Goal: Information Seeking & Learning: Learn about a topic

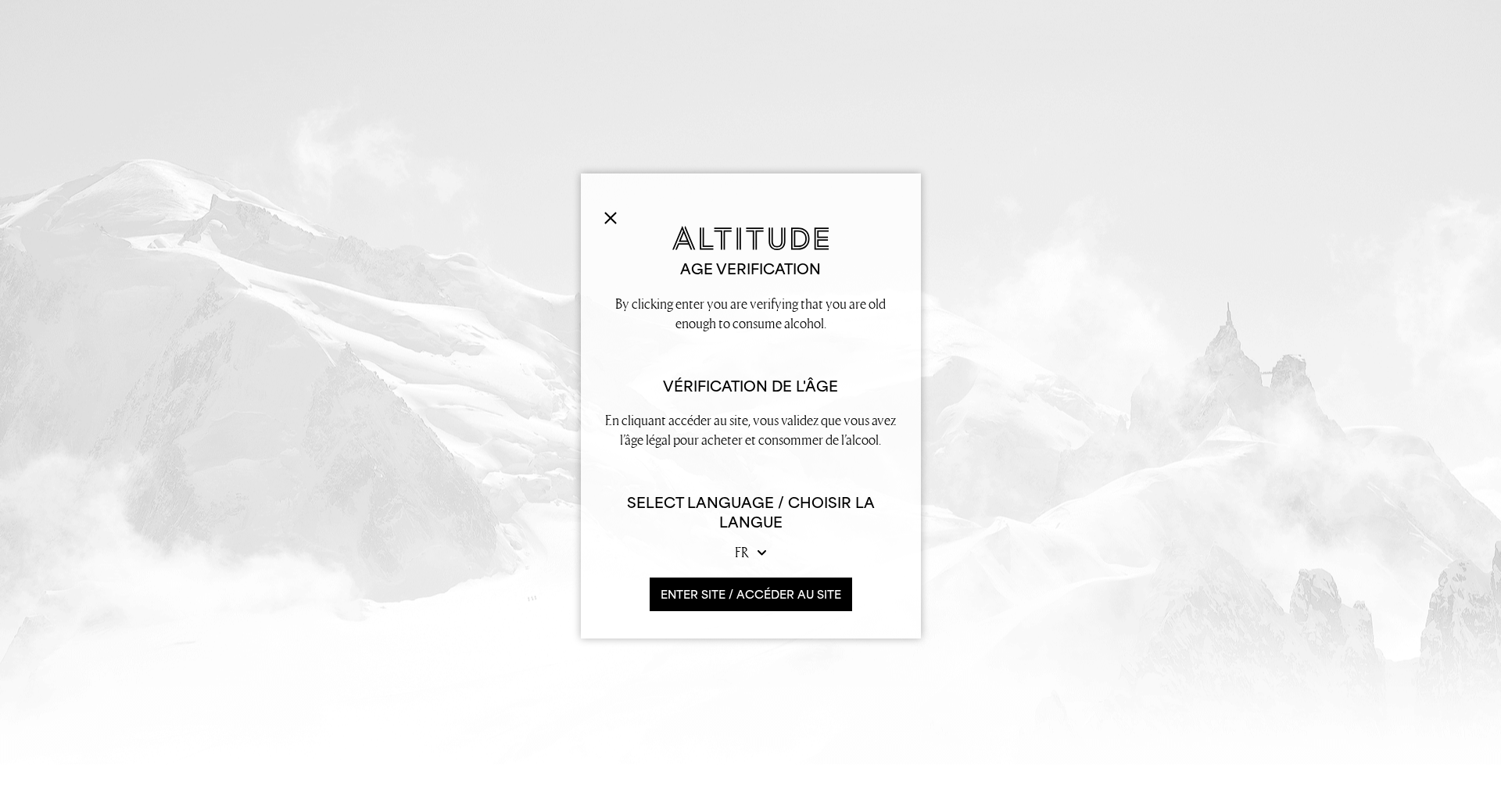
click at [766, 598] on button "ENTER SITE / accéder au site" at bounding box center [750, 594] width 202 height 33
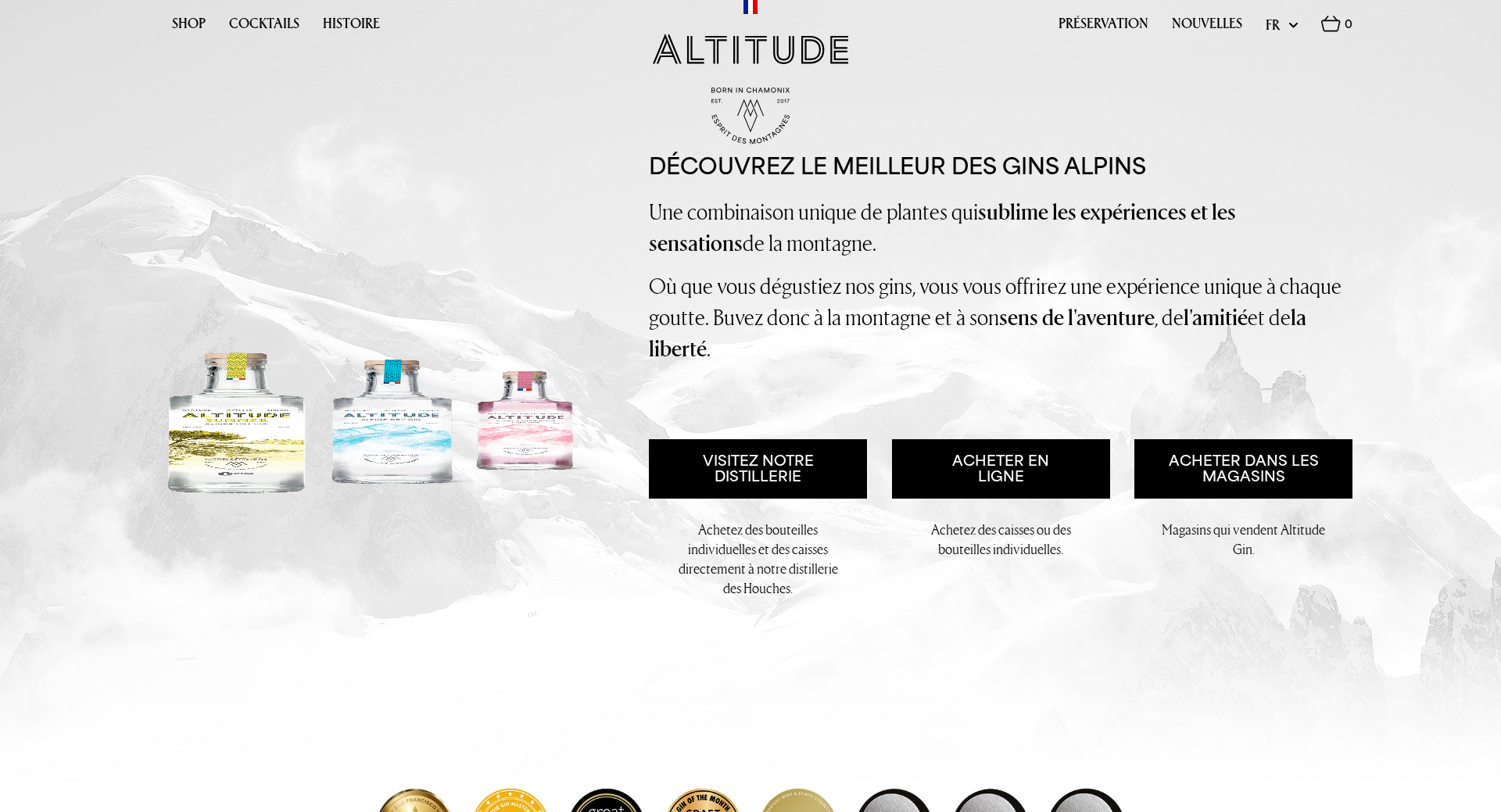
click at [241, 479] on img at bounding box center [375, 424] width 453 height 150
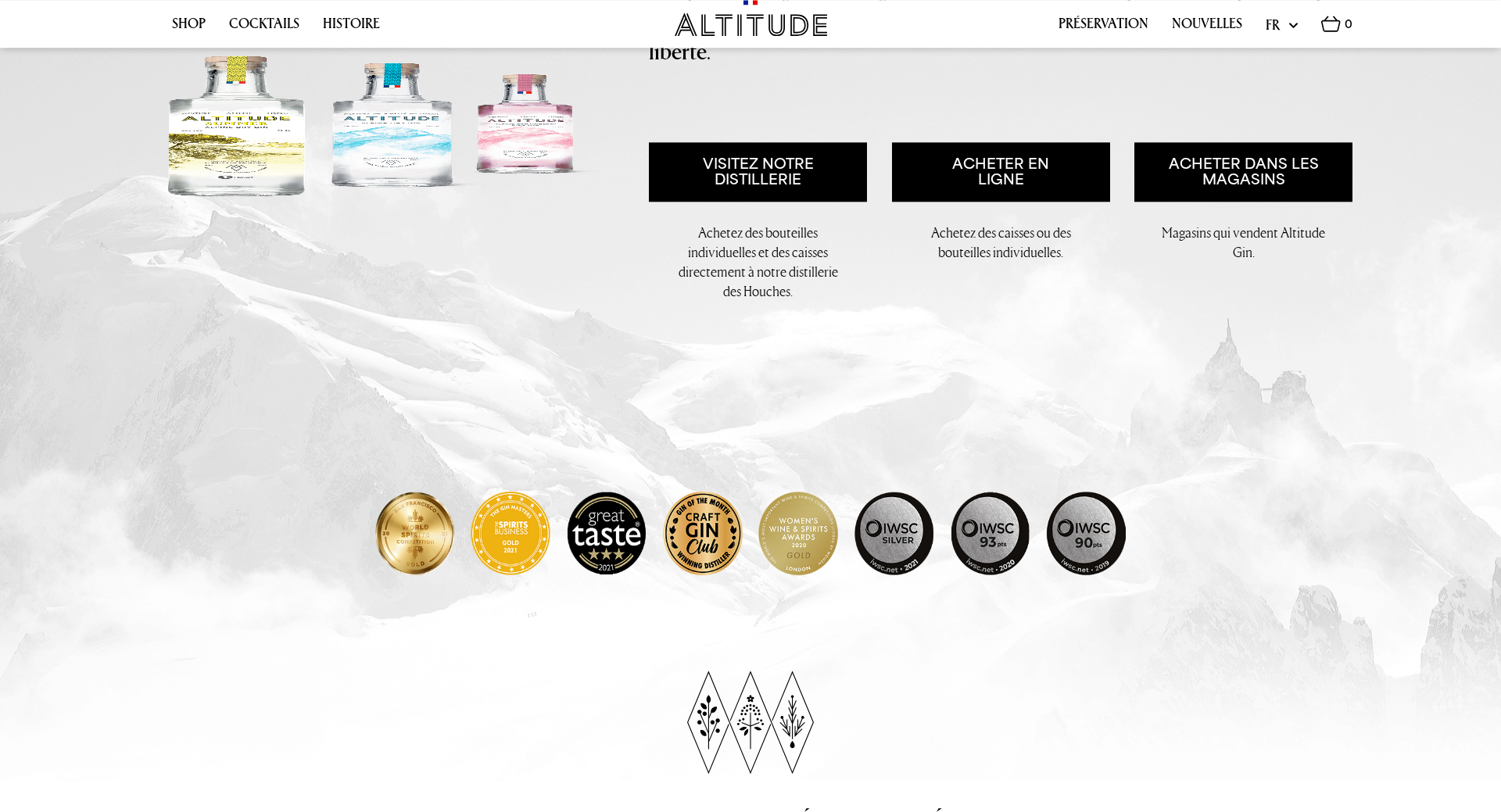
scroll to position [239, 0]
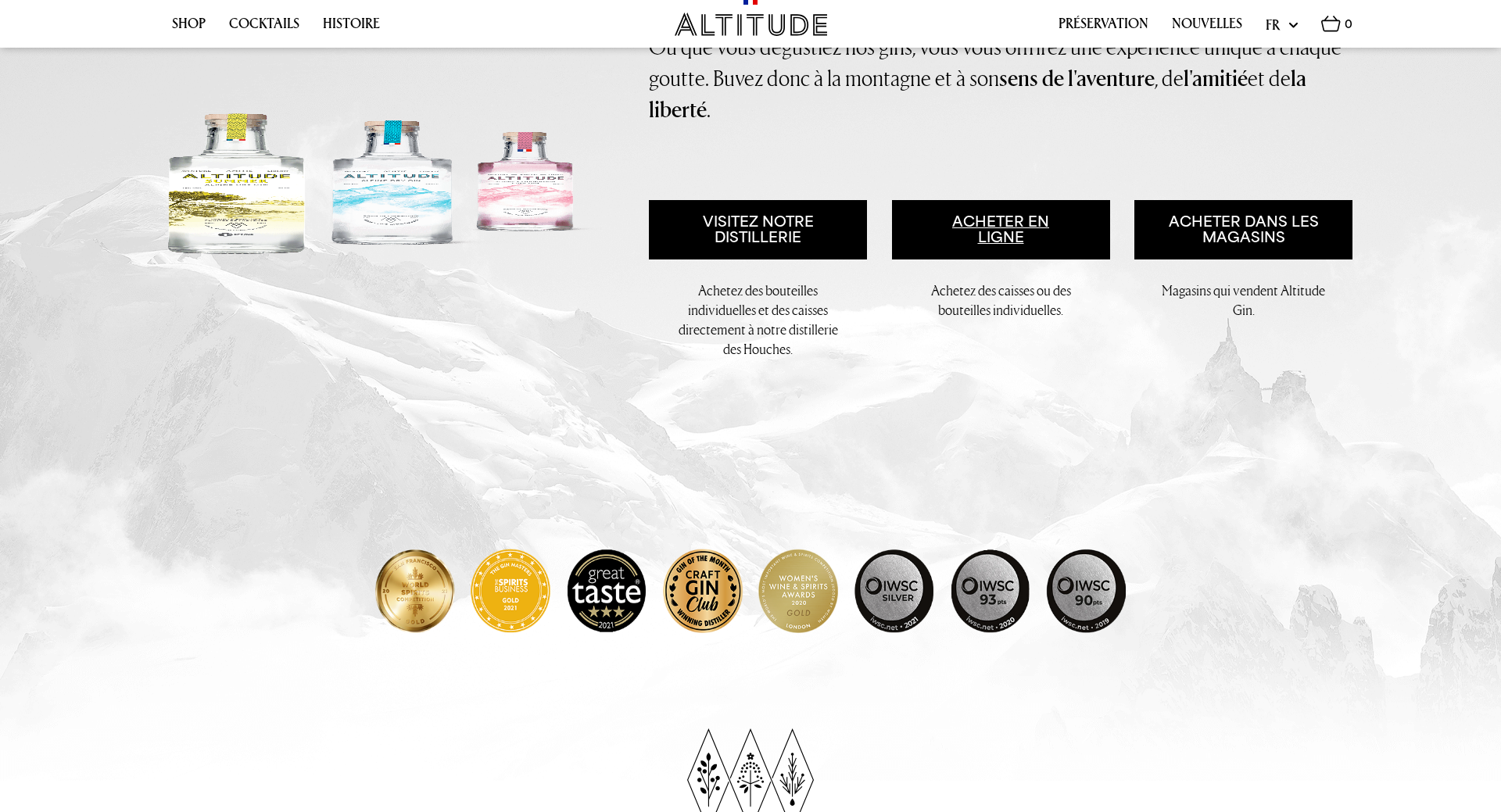
click at [1028, 259] on link "Acheter en ligne" at bounding box center [1001, 230] width 218 height 60
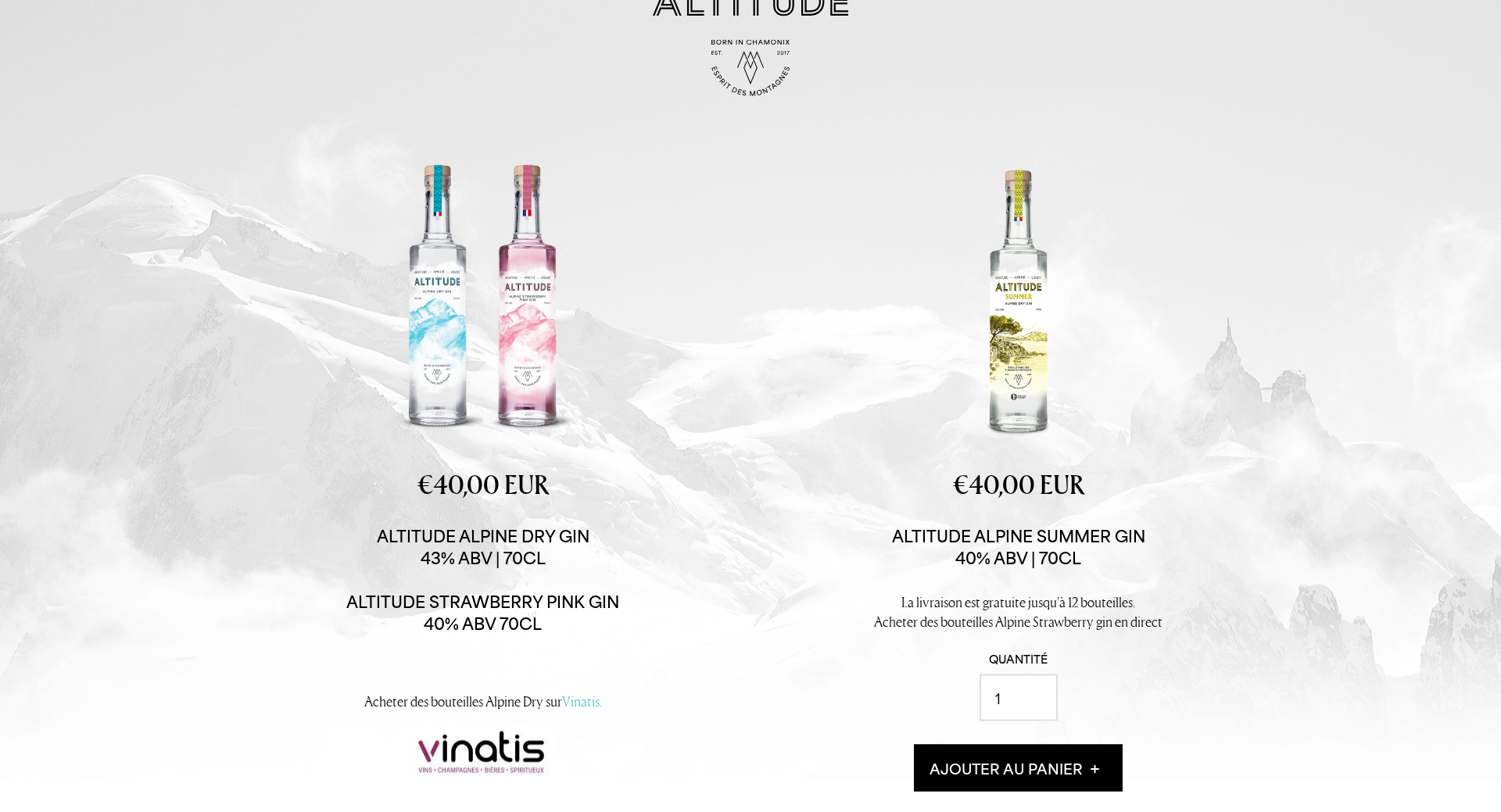
scroll to position [99, 0]
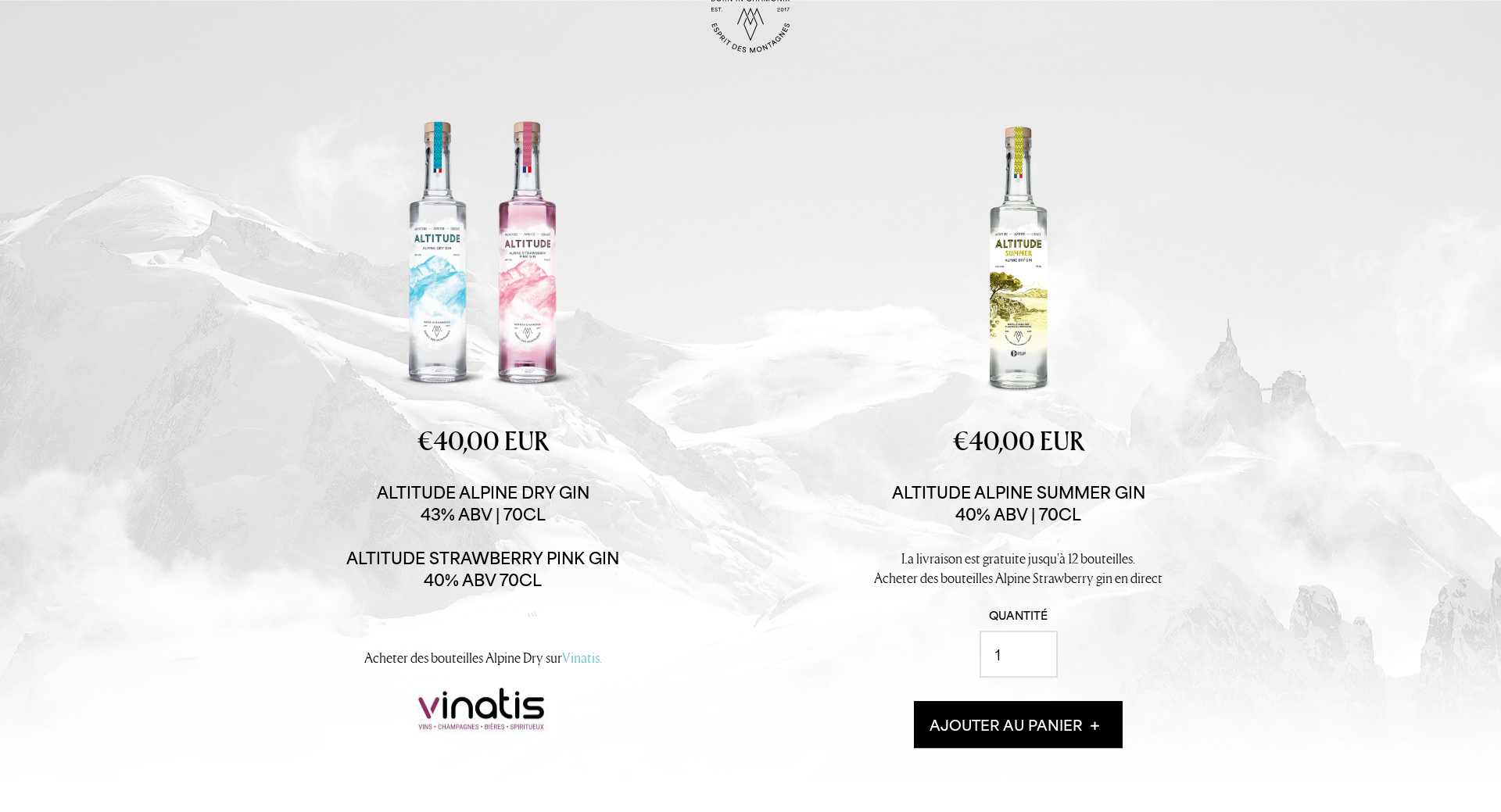
drag, startPoint x: 1279, startPoint y: 624, endPoint x: 1288, endPoint y: 660, distance: 37.1
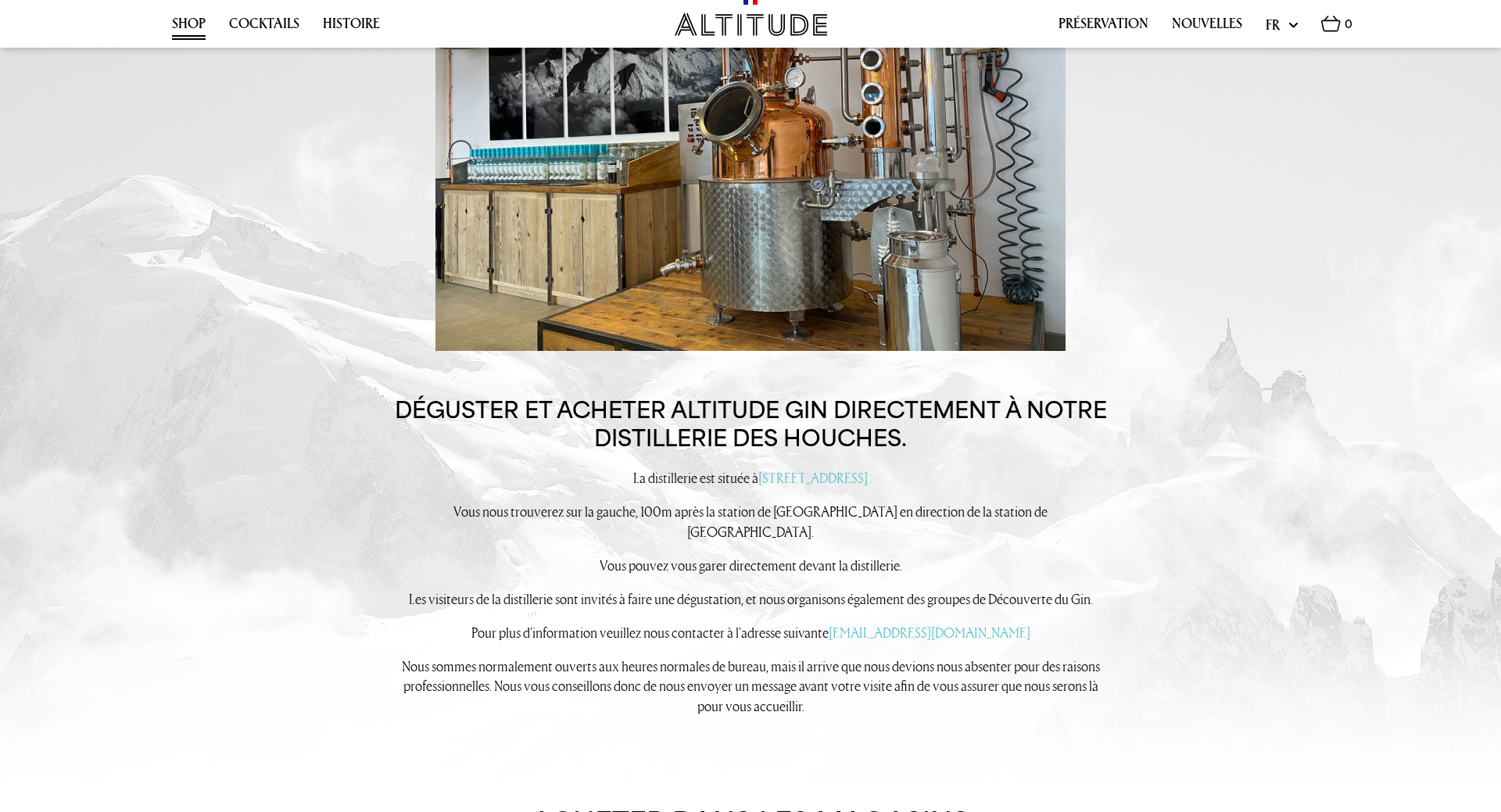
scroll to position [1454, 0]
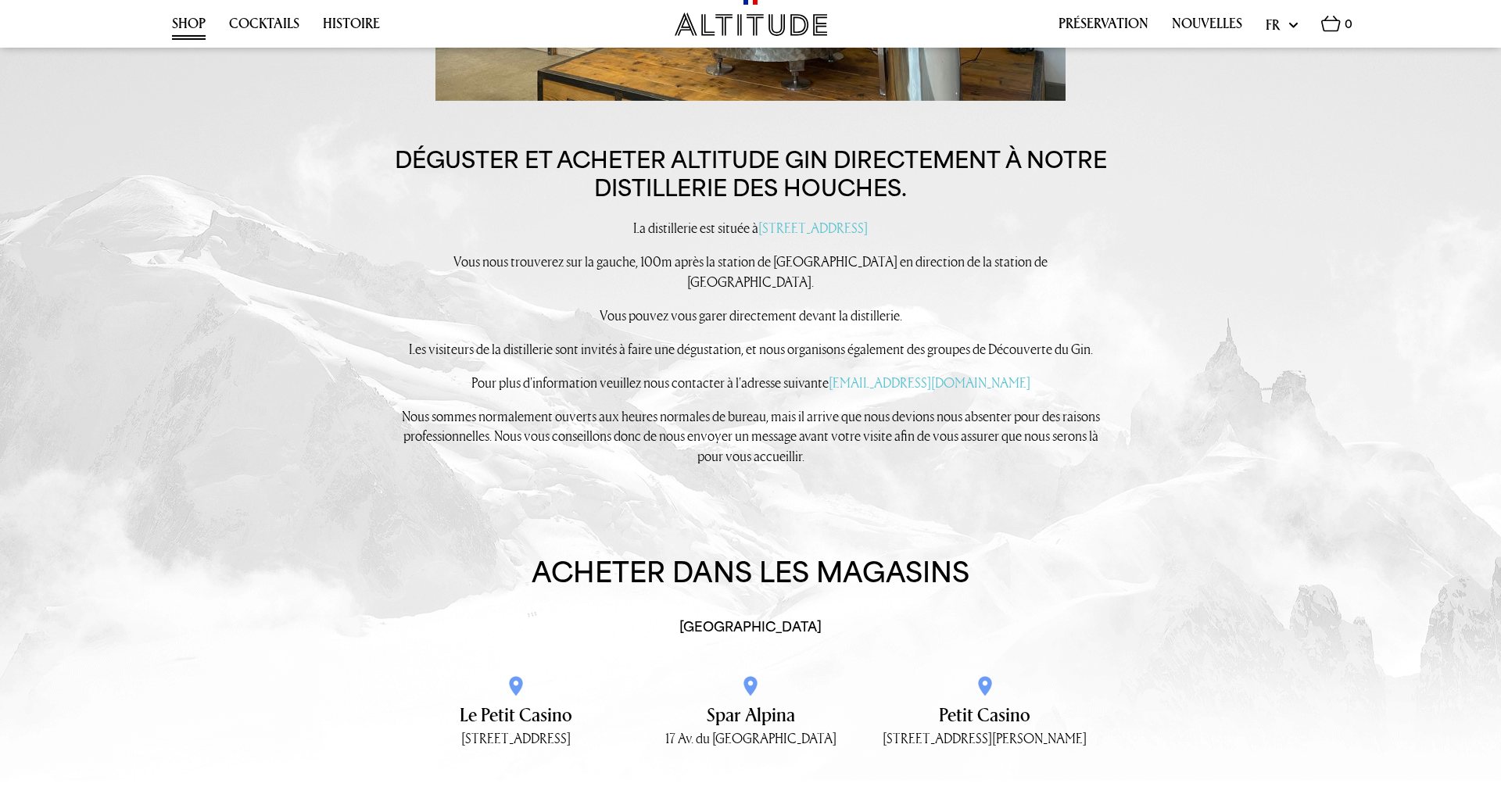
drag, startPoint x: 673, startPoint y: 385, endPoint x: 676, endPoint y: 404, distance: 19.2
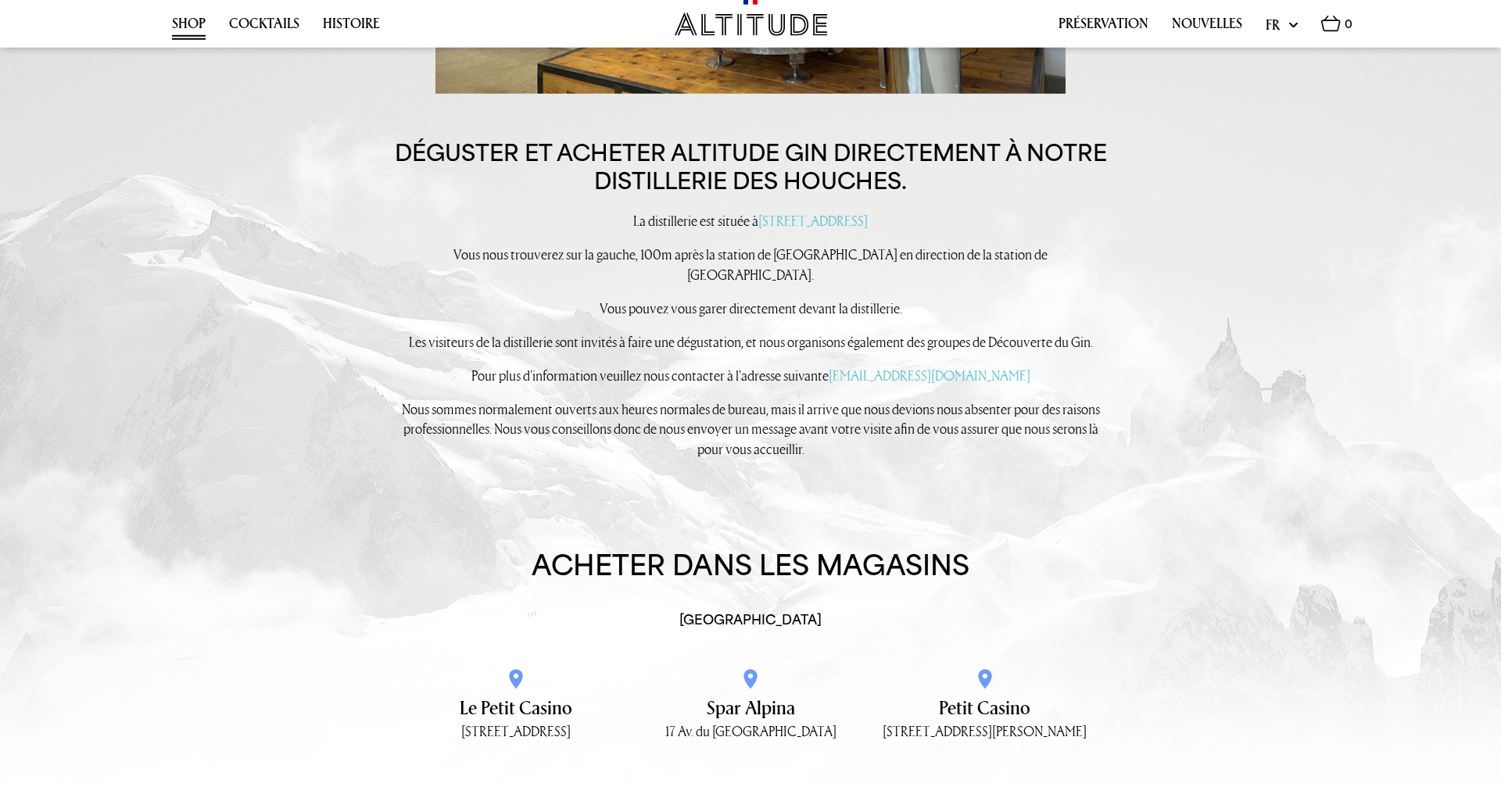
click at [676, 404] on div "Déguster et acheter Altitude Gin directement à notre distillerie des Houches. L…" at bounding box center [750, 306] width 719 height 334
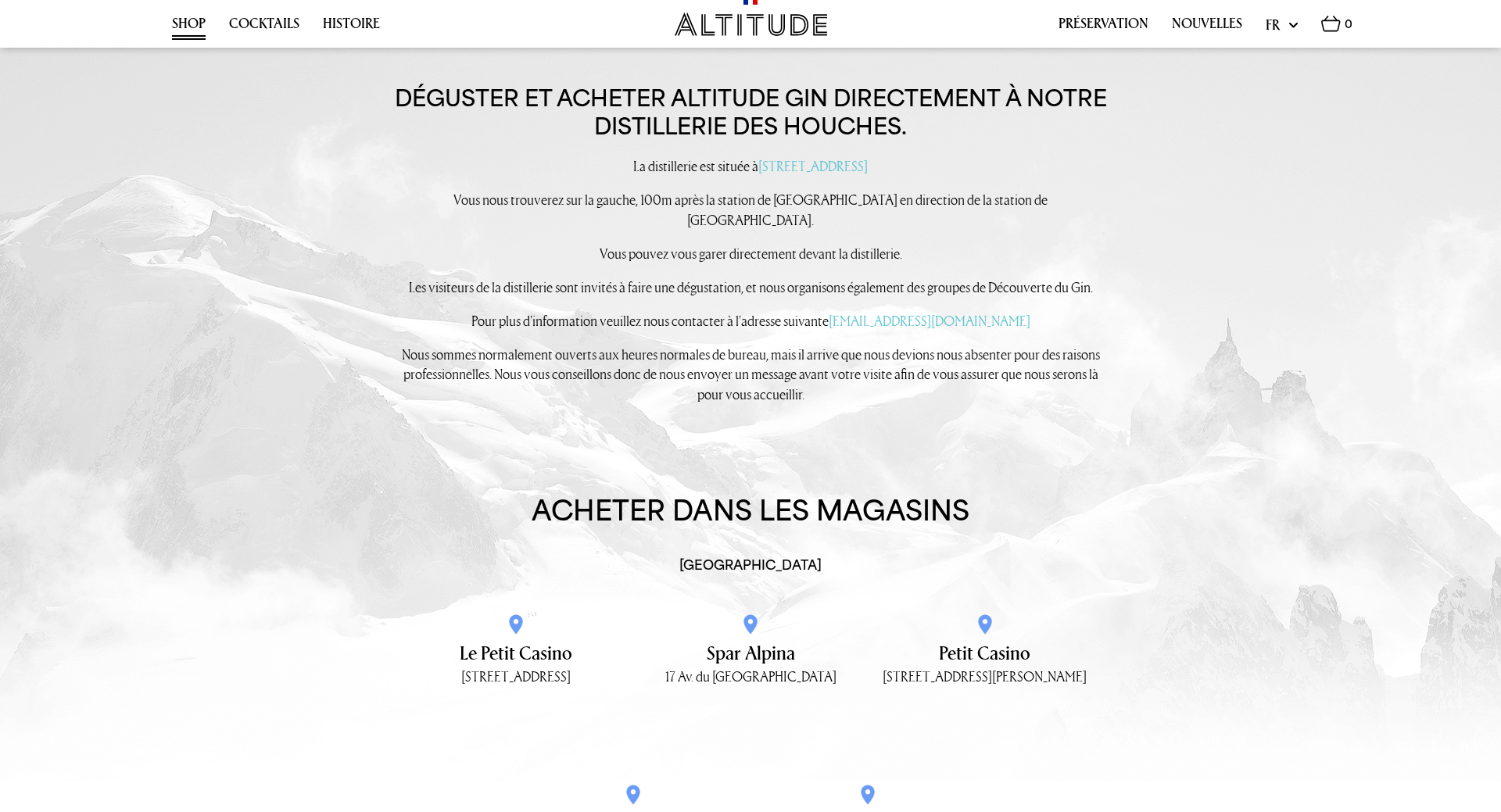
scroll to position [1557, 0]
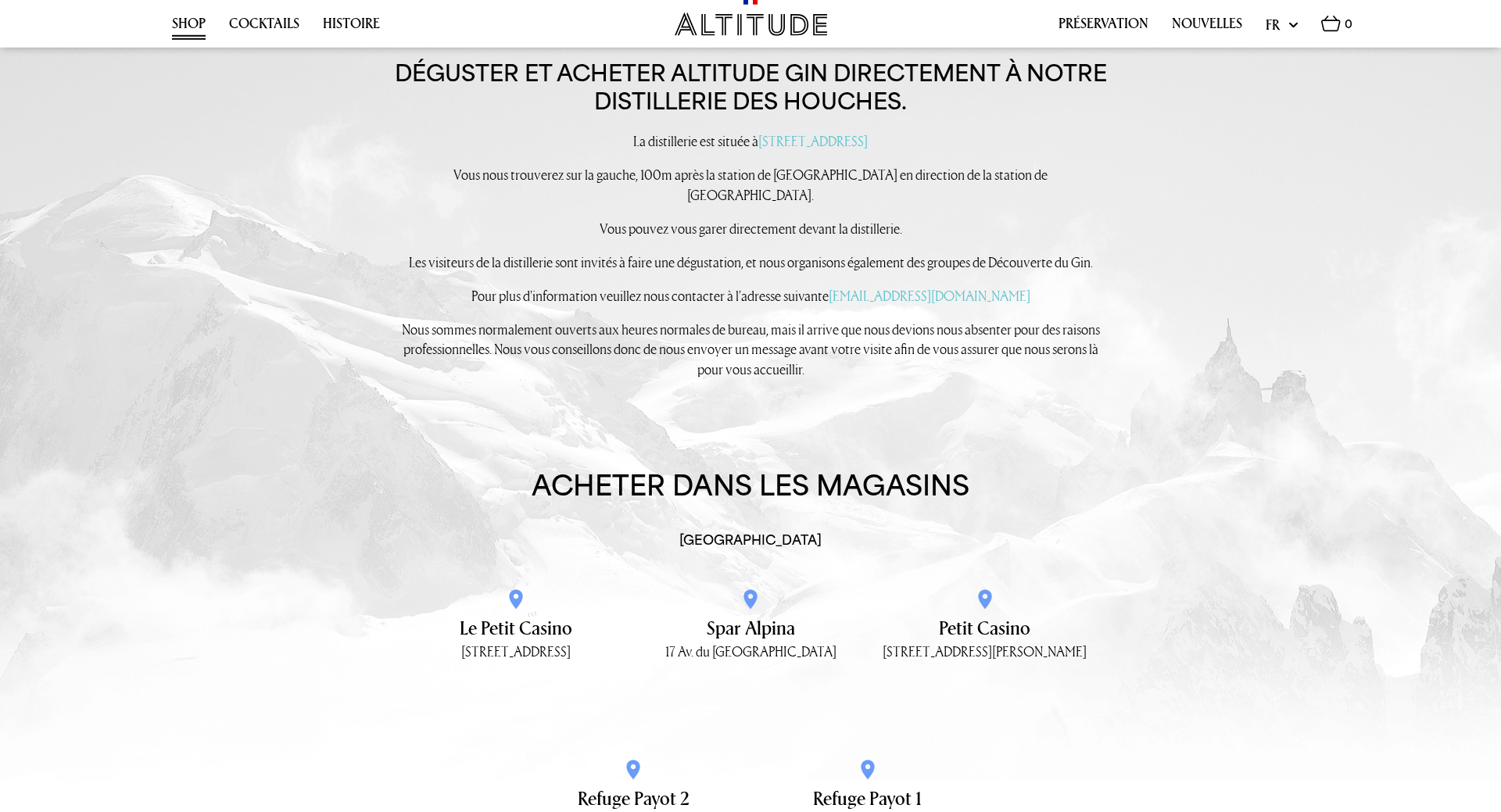
drag, startPoint x: 1091, startPoint y: 475, endPoint x: 1095, endPoint y: 505, distance: 30.3
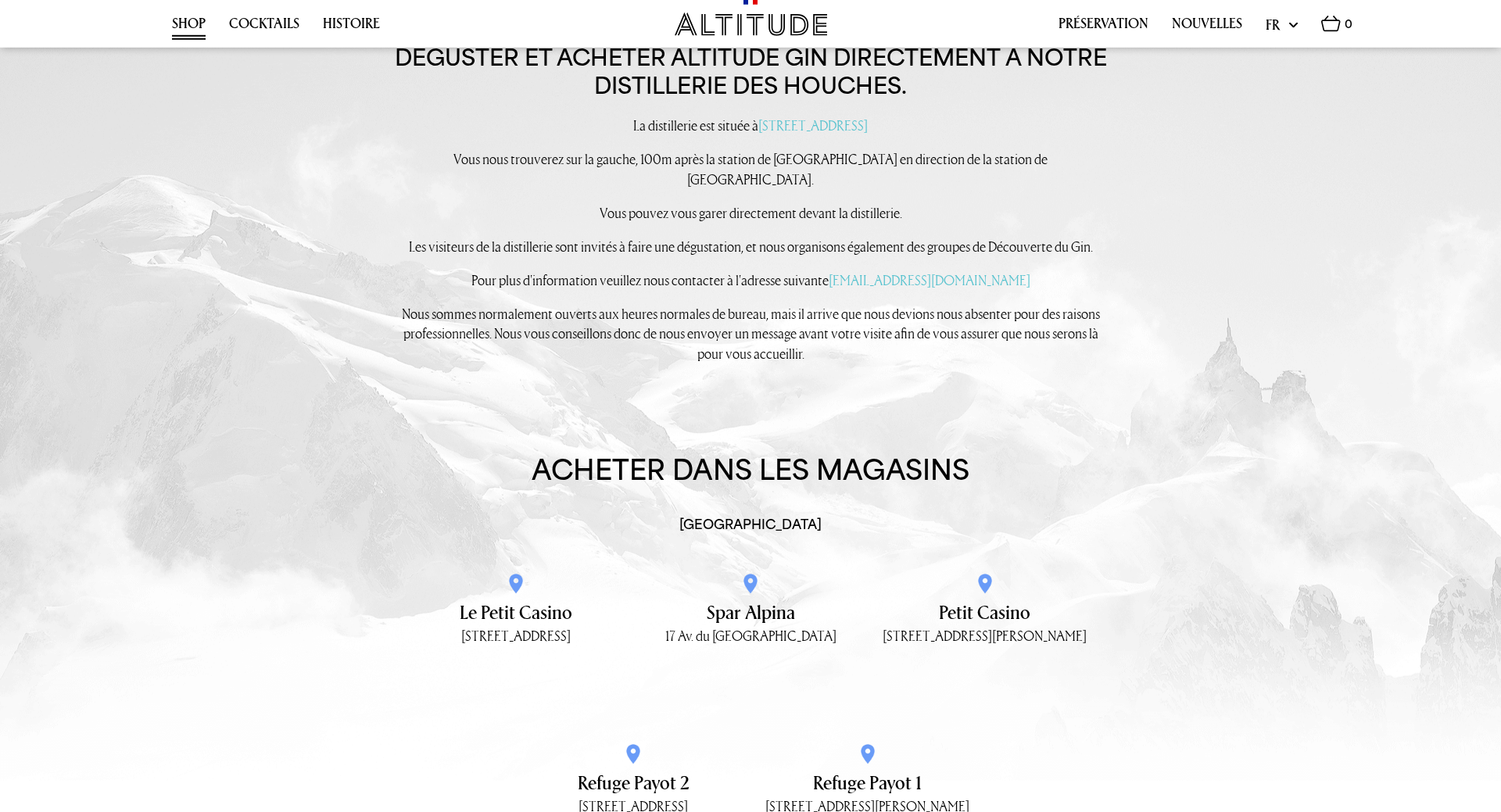
click at [1029, 378] on div "Déguster et acheter Altitude Gin directement à notre distillerie des Houches. L…" at bounding box center [750, 211] width 719 height 334
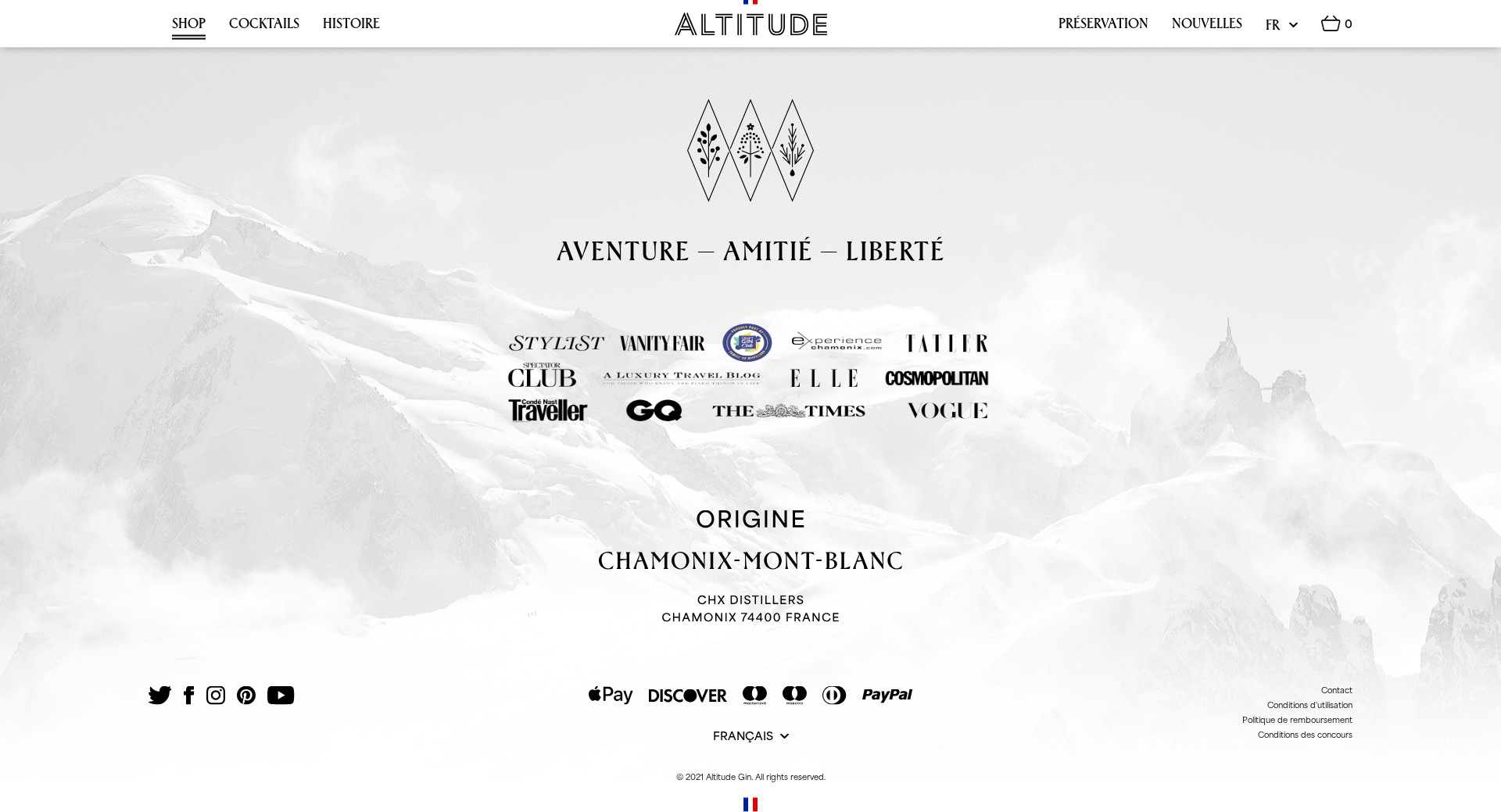
scroll to position [3188, 0]
click at [349, 20] on link "Histoire" at bounding box center [351, 28] width 57 height 25
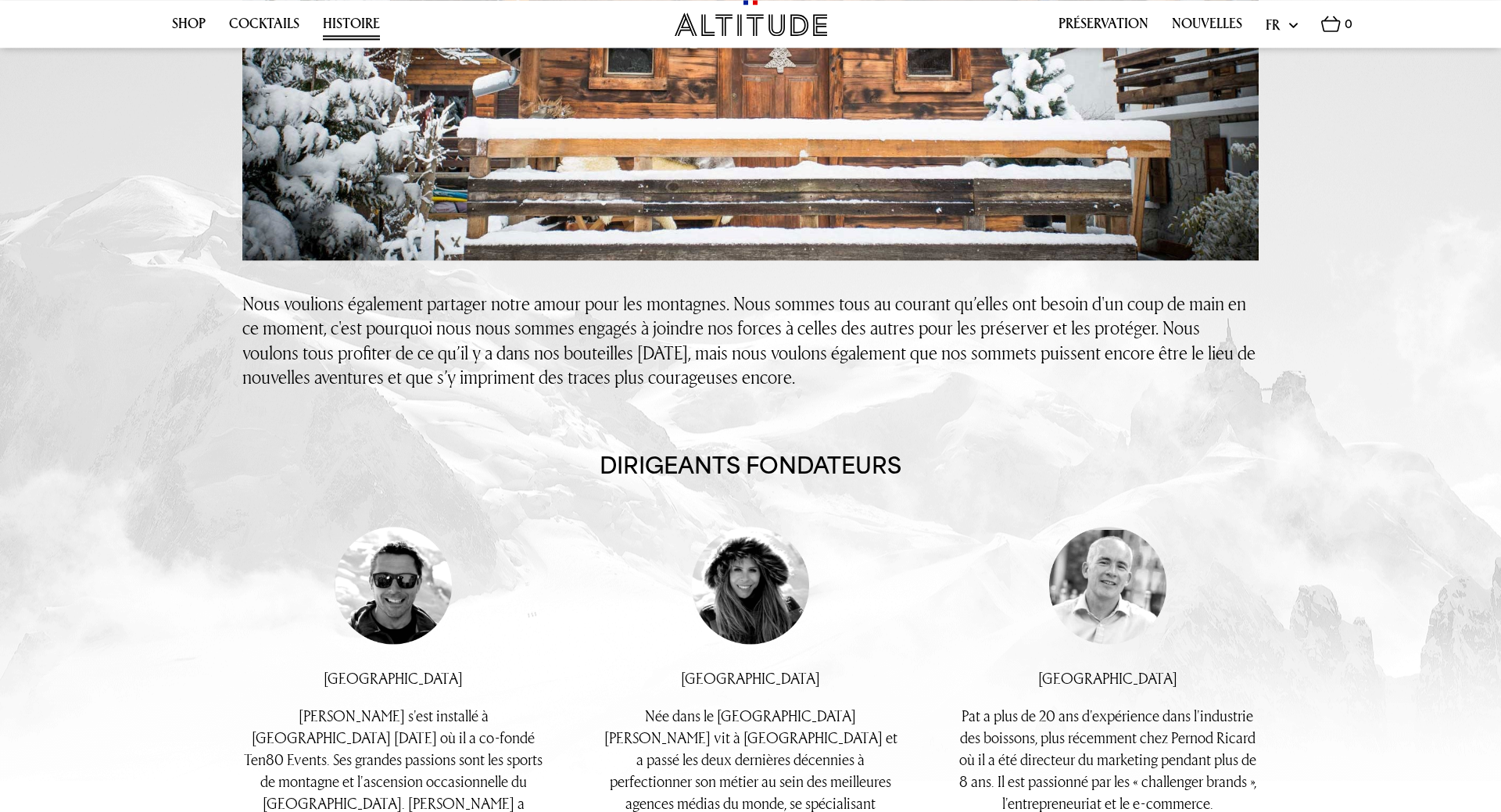
scroll to position [717, 0]
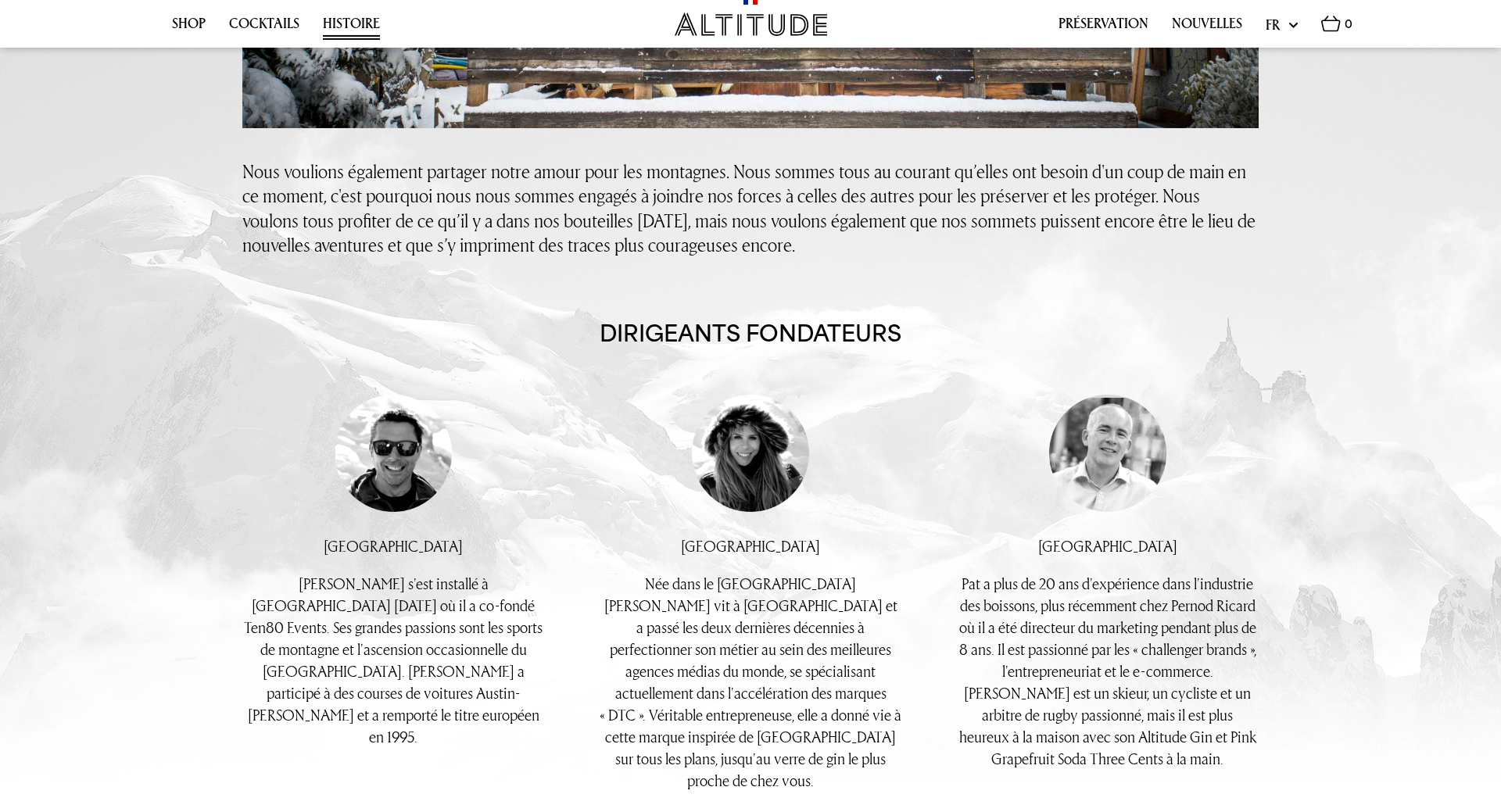
drag, startPoint x: 843, startPoint y: 449, endPoint x: 853, endPoint y: 489, distance: 41.2
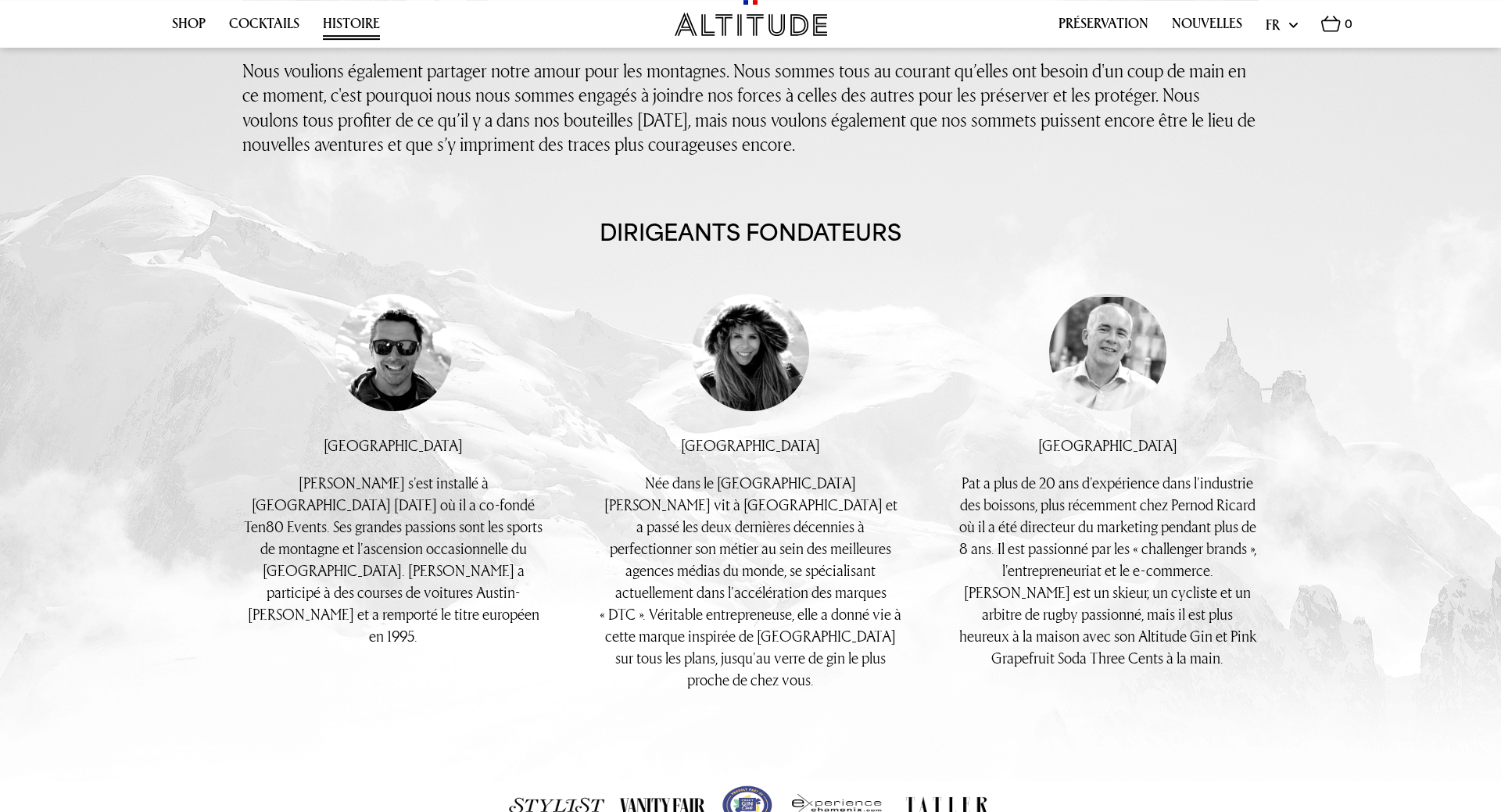
scroll to position [991, 0]
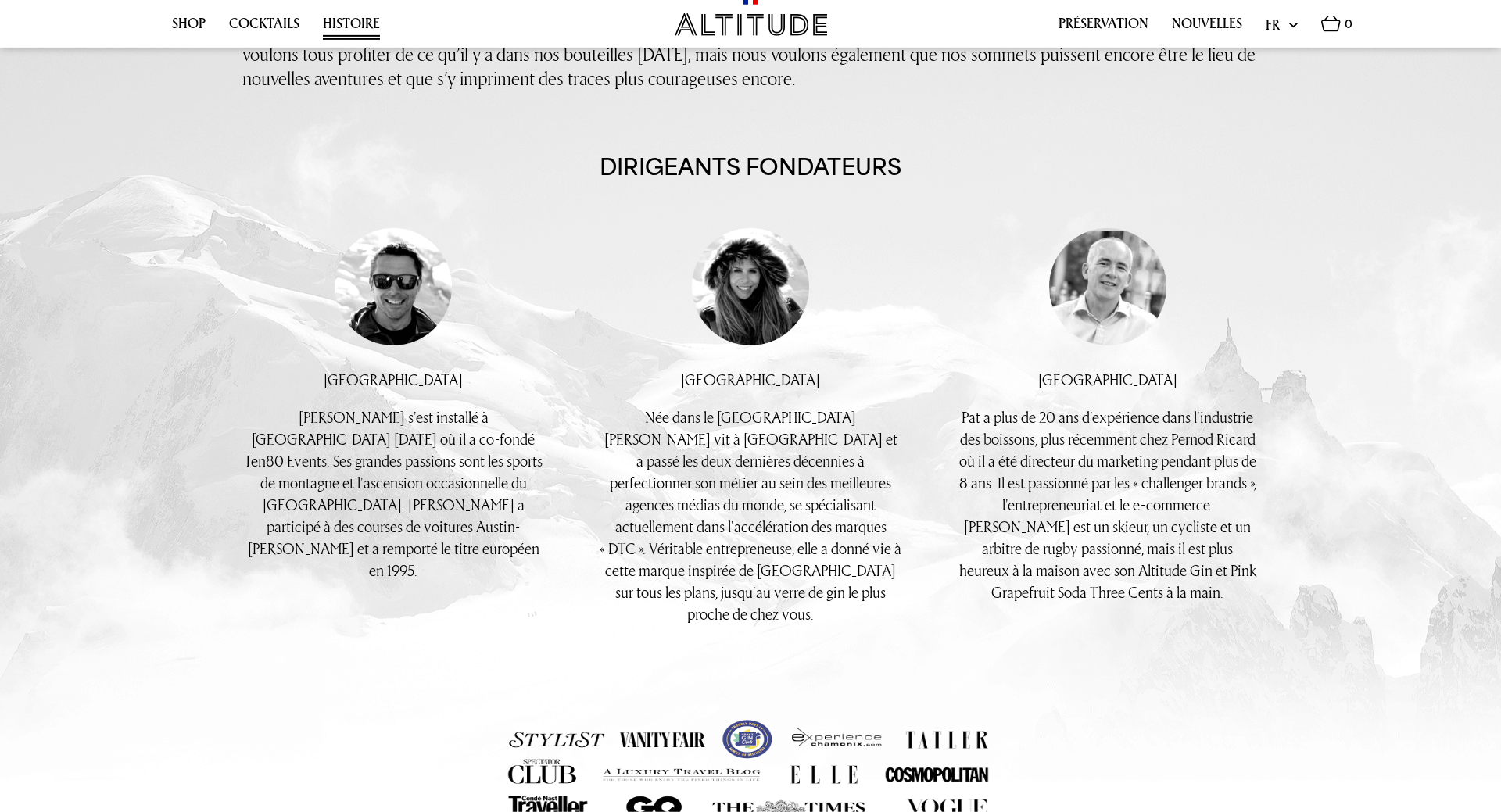
drag, startPoint x: 1309, startPoint y: 376, endPoint x: 1308, endPoint y: 431, distance: 55.0
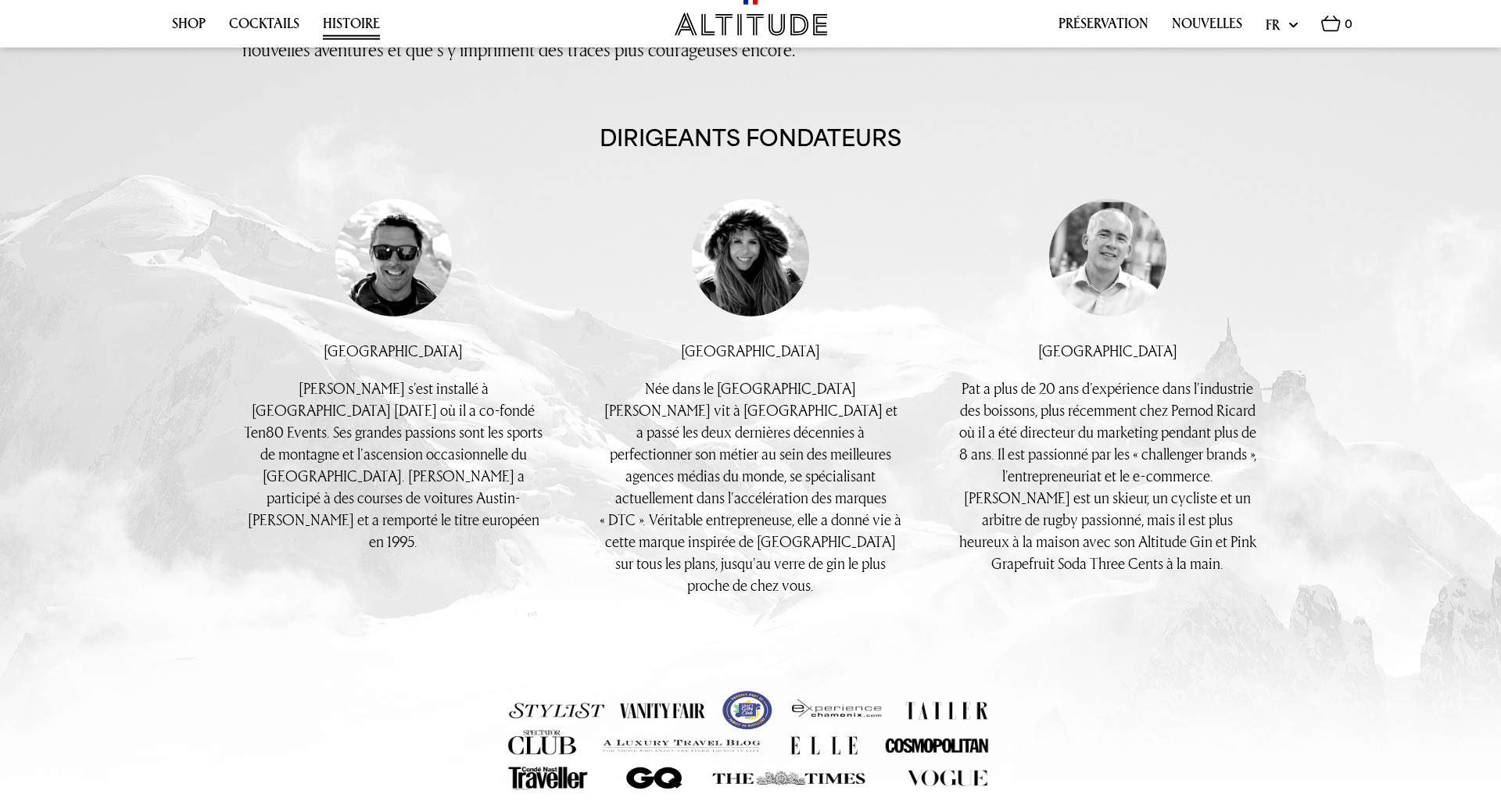
drag, startPoint x: 622, startPoint y: 433, endPoint x: 624, endPoint y: 461, distance: 28.1
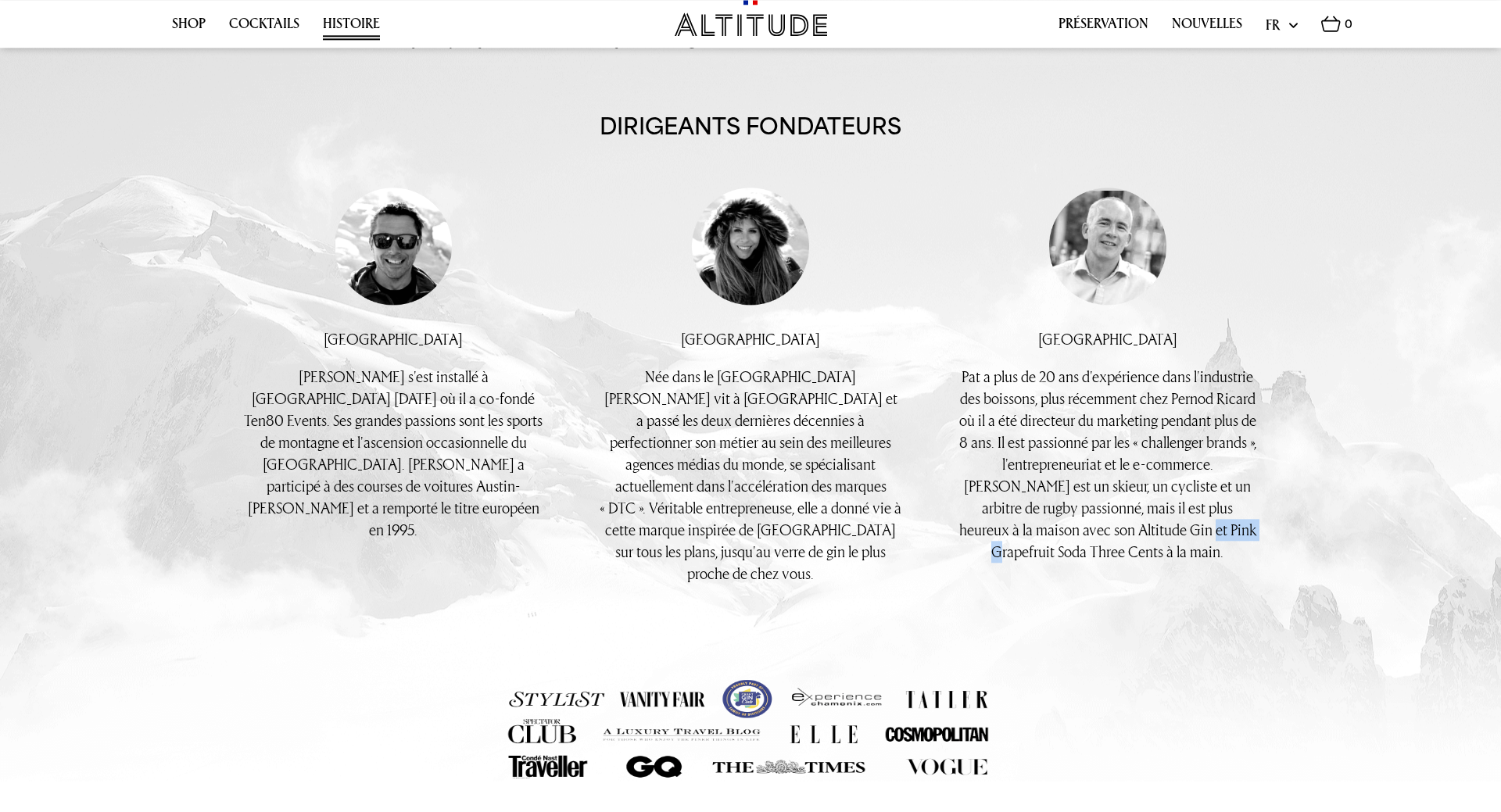
drag, startPoint x: 1216, startPoint y: 531, endPoint x: 1164, endPoint y: 526, distance: 52.2
click at [1164, 526] on span "Pat a plus de 20 ans d'expérience dans l'industrie des boissons, plus récemment…" at bounding box center [1107, 463] width 297 height 196
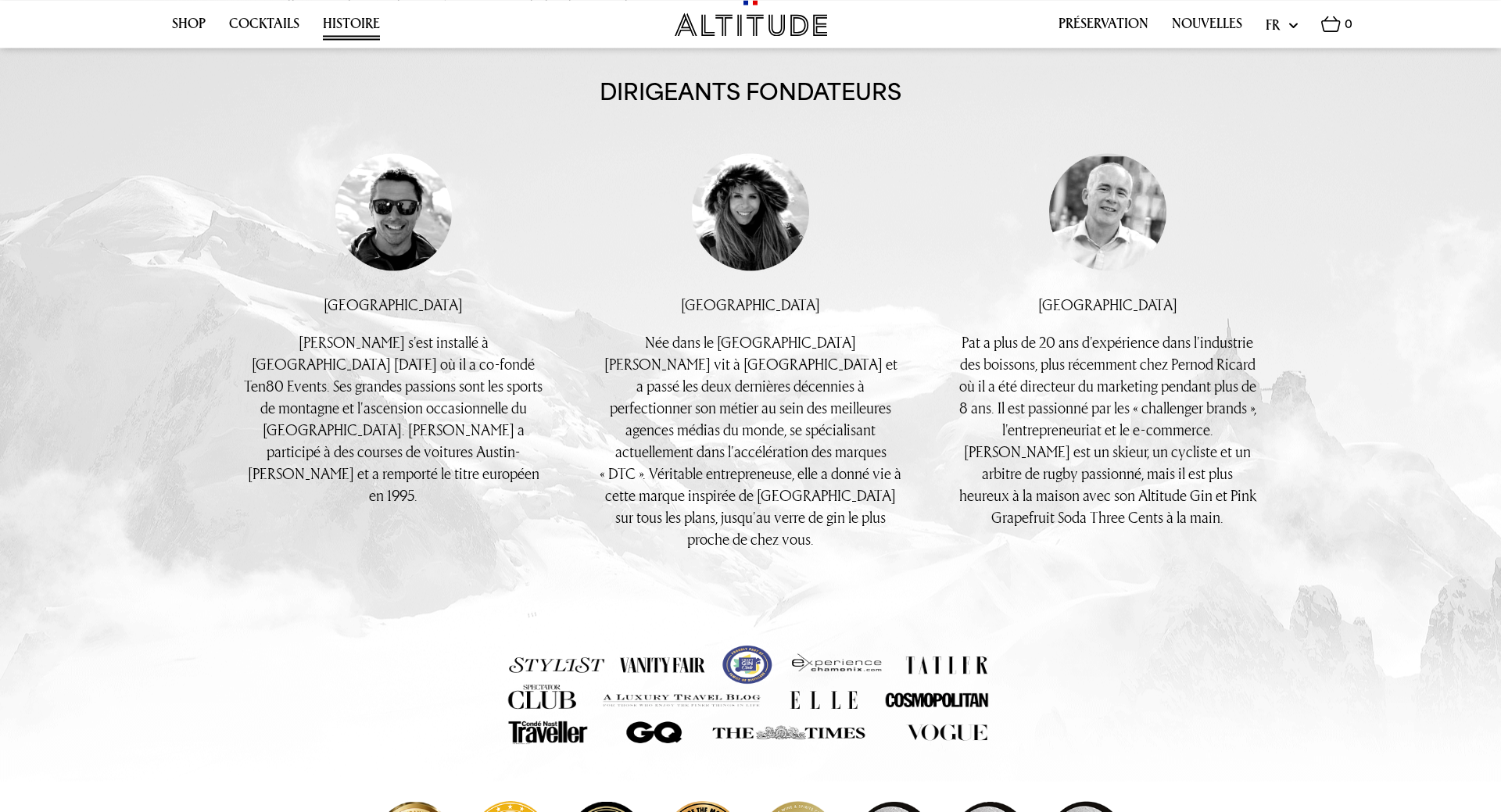
drag, startPoint x: 1151, startPoint y: 431, endPoint x: 1164, endPoint y: 463, distance: 34.5
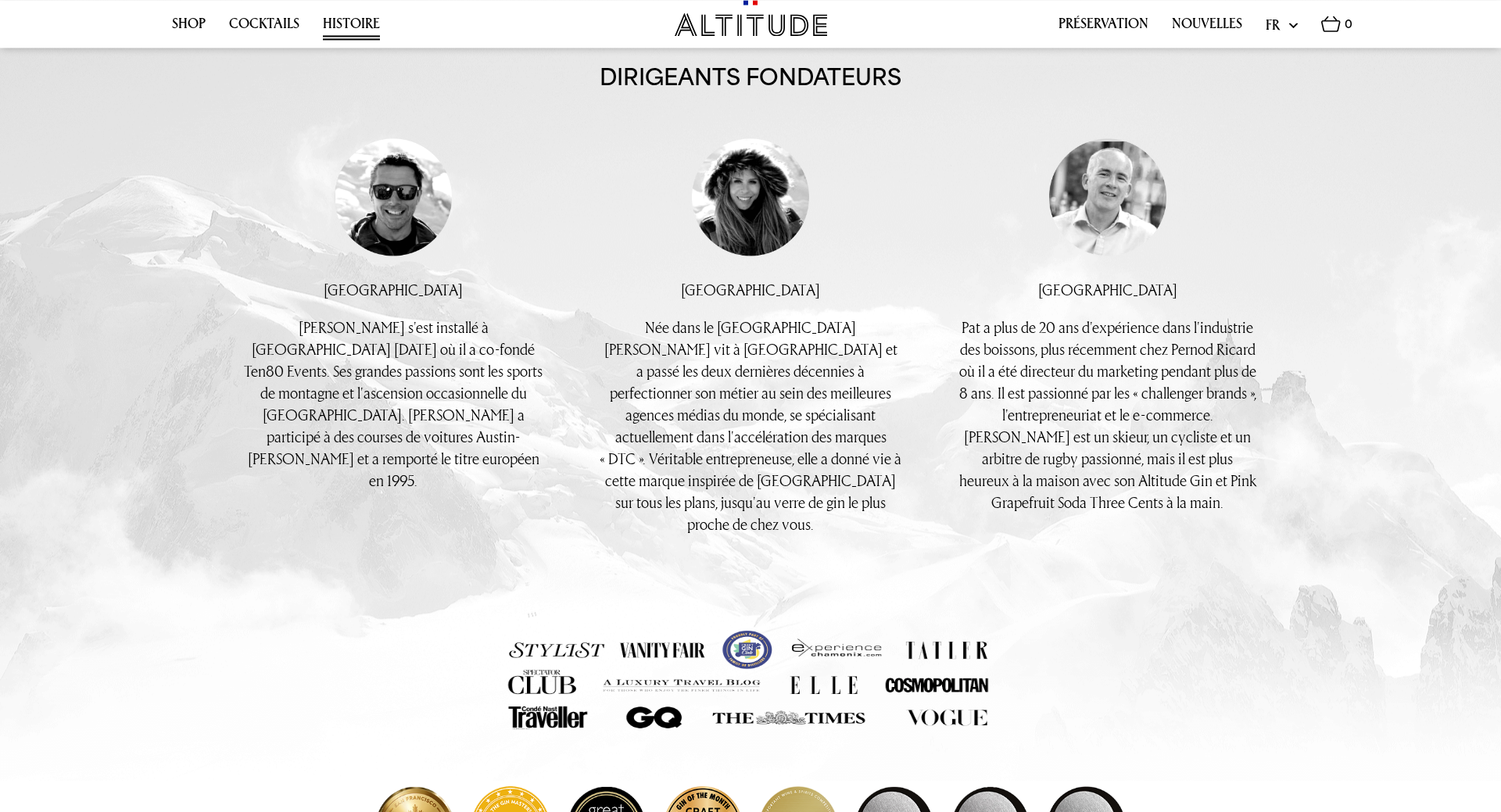
drag, startPoint x: 1164, startPoint y: 462, endPoint x: 1160, endPoint y: 453, distance: 9.8
click at [1163, 455] on span "Pat a plus de 20 ans d'expérience dans l'industrie des boissons, plus récemment…" at bounding box center [1107, 414] width 297 height 196
click at [1156, 444] on span "Pat a plus de 20 ans d'expérience dans l'industrie des boissons, plus récemment…" at bounding box center [1107, 414] width 297 height 196
drag, startPoint x: 747, startPoint y: 329, endPoint x: 786, endPoint y: 326, distance: 39.1
click at [786, 326] on span "Née dans le Berkshire, Kirstine vit à Londres et a passé les deux dernières déc…" at bounding box center [750, 425] width 301 height 218
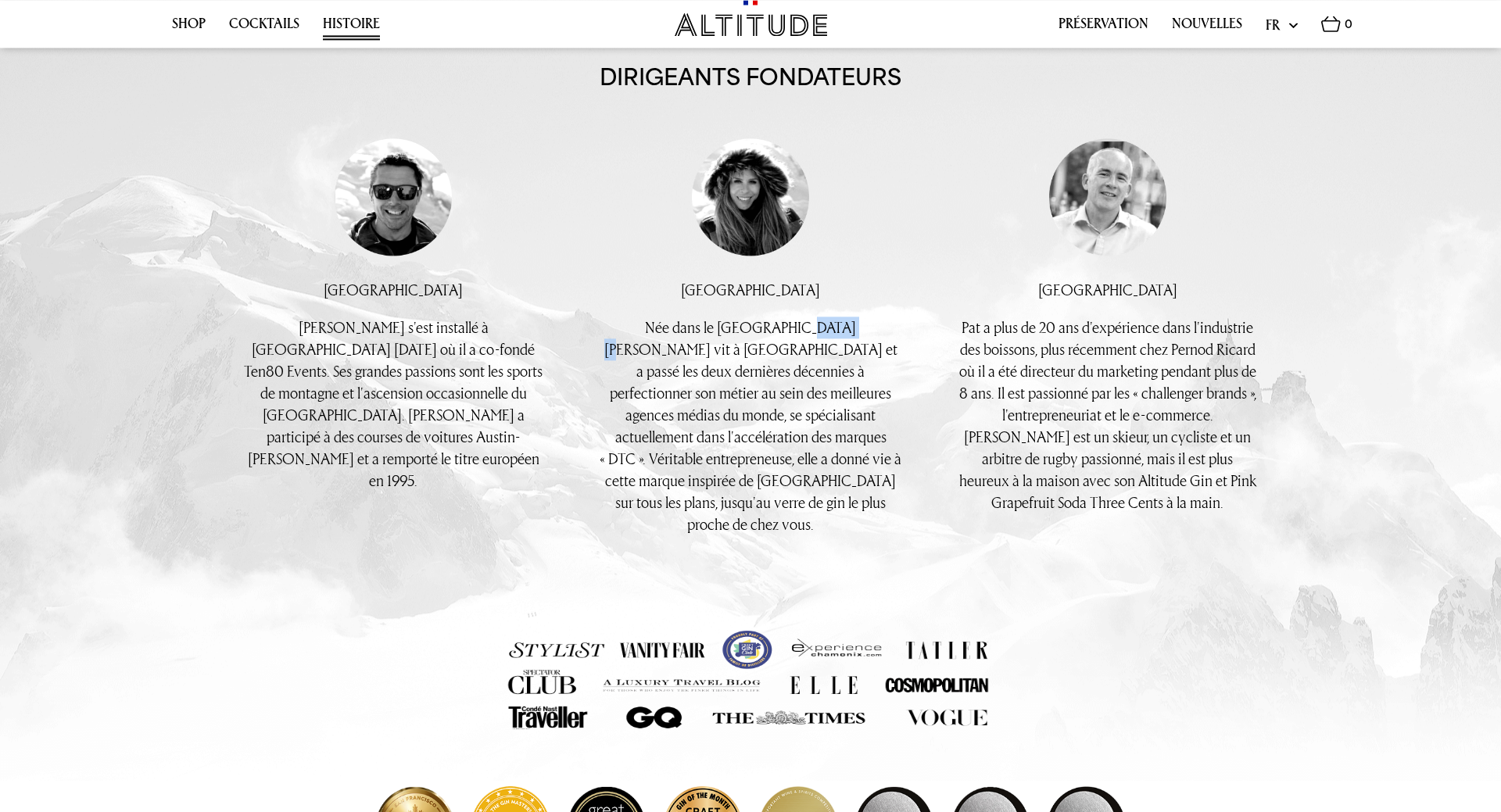
click at [787, 326] on span "Née dans le Berkshire, Kirstine vit à Londres et a passé les deux dernières déc…" at bounding box center [750, 425] width 301 height 218
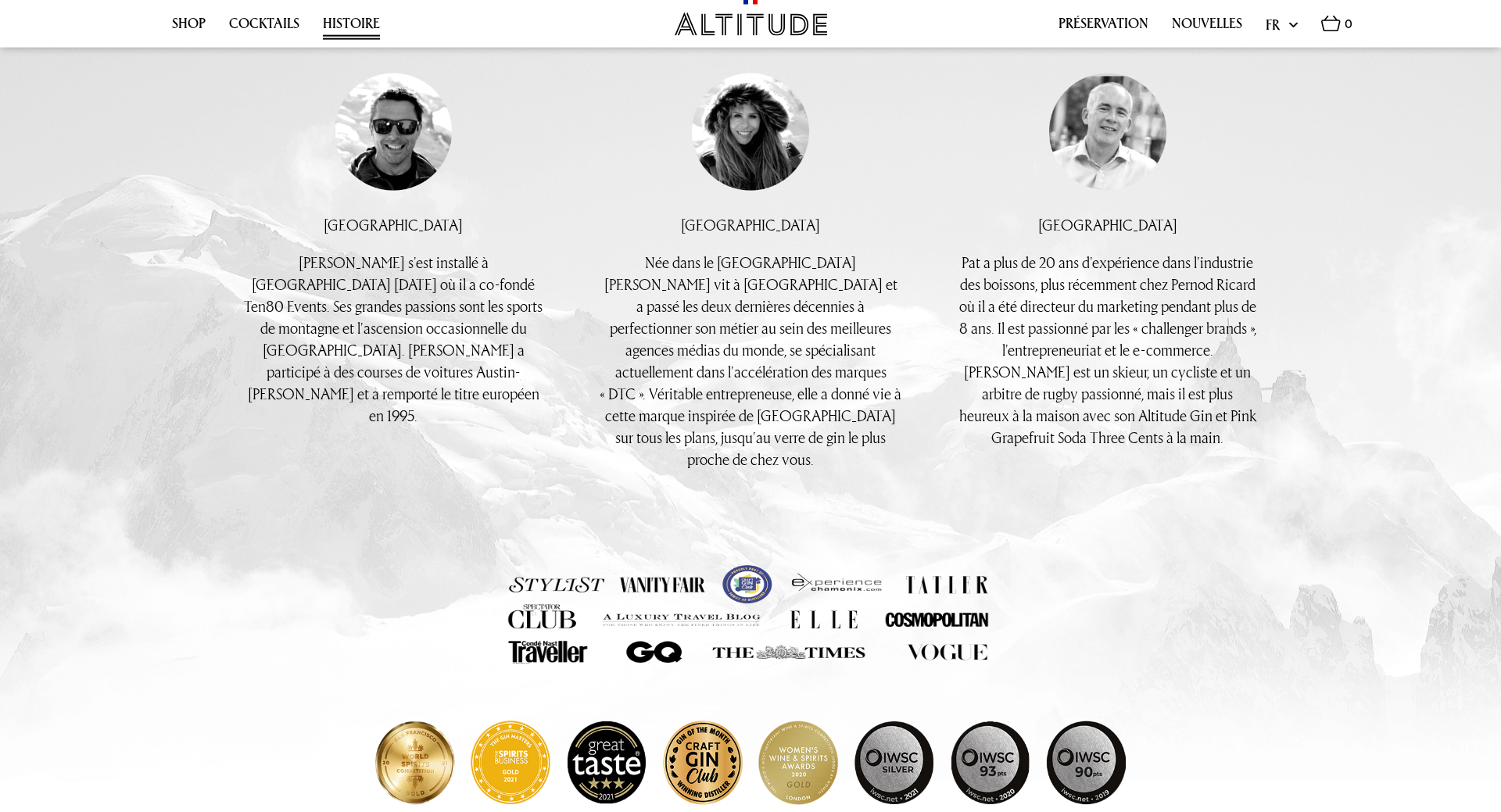
drag, startPoint x: 773, startPoint y: 382, endPoint x: 777, endPoint y: 406, distance: 24.3
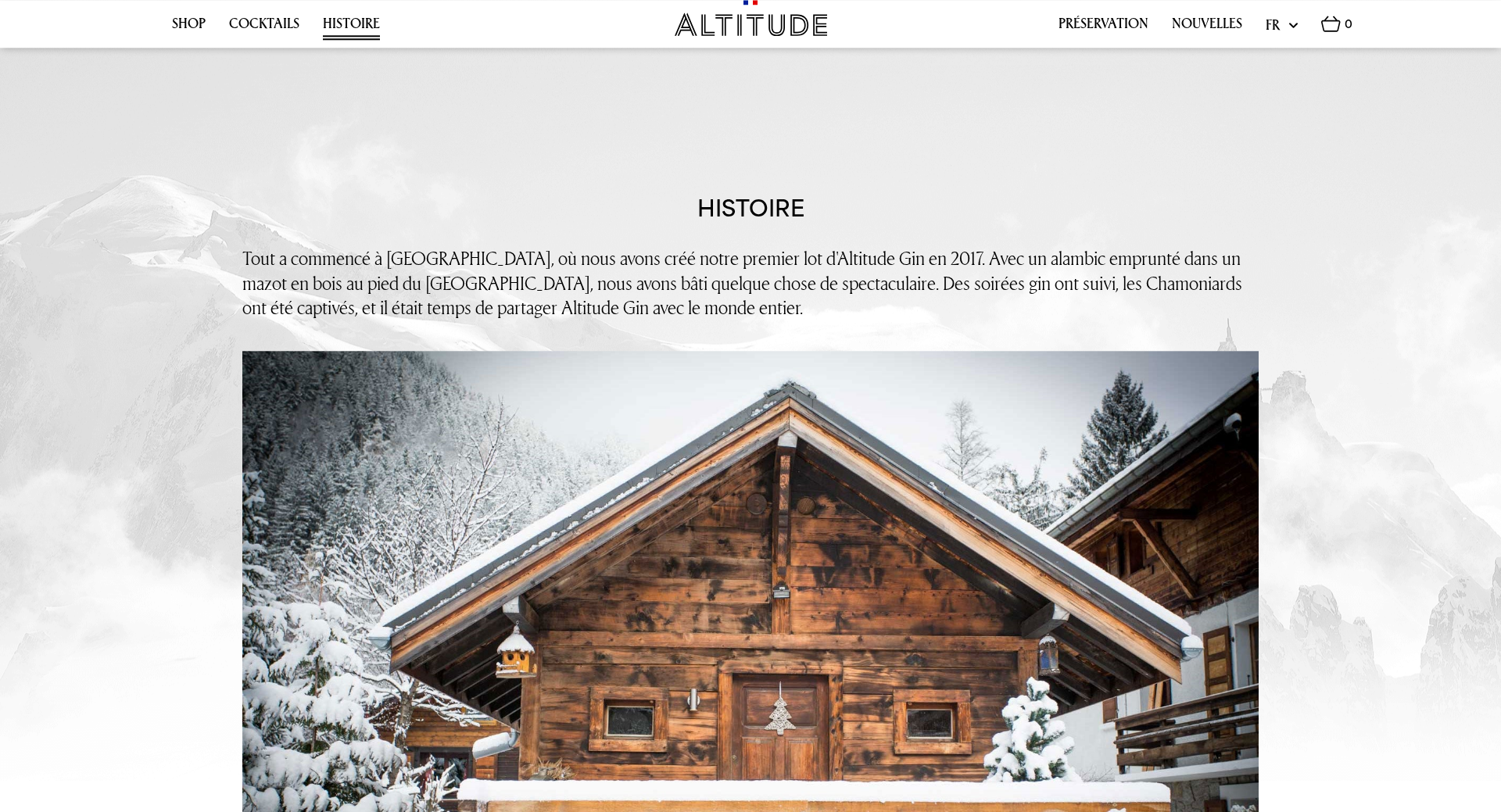
scroll to position [0, 0]
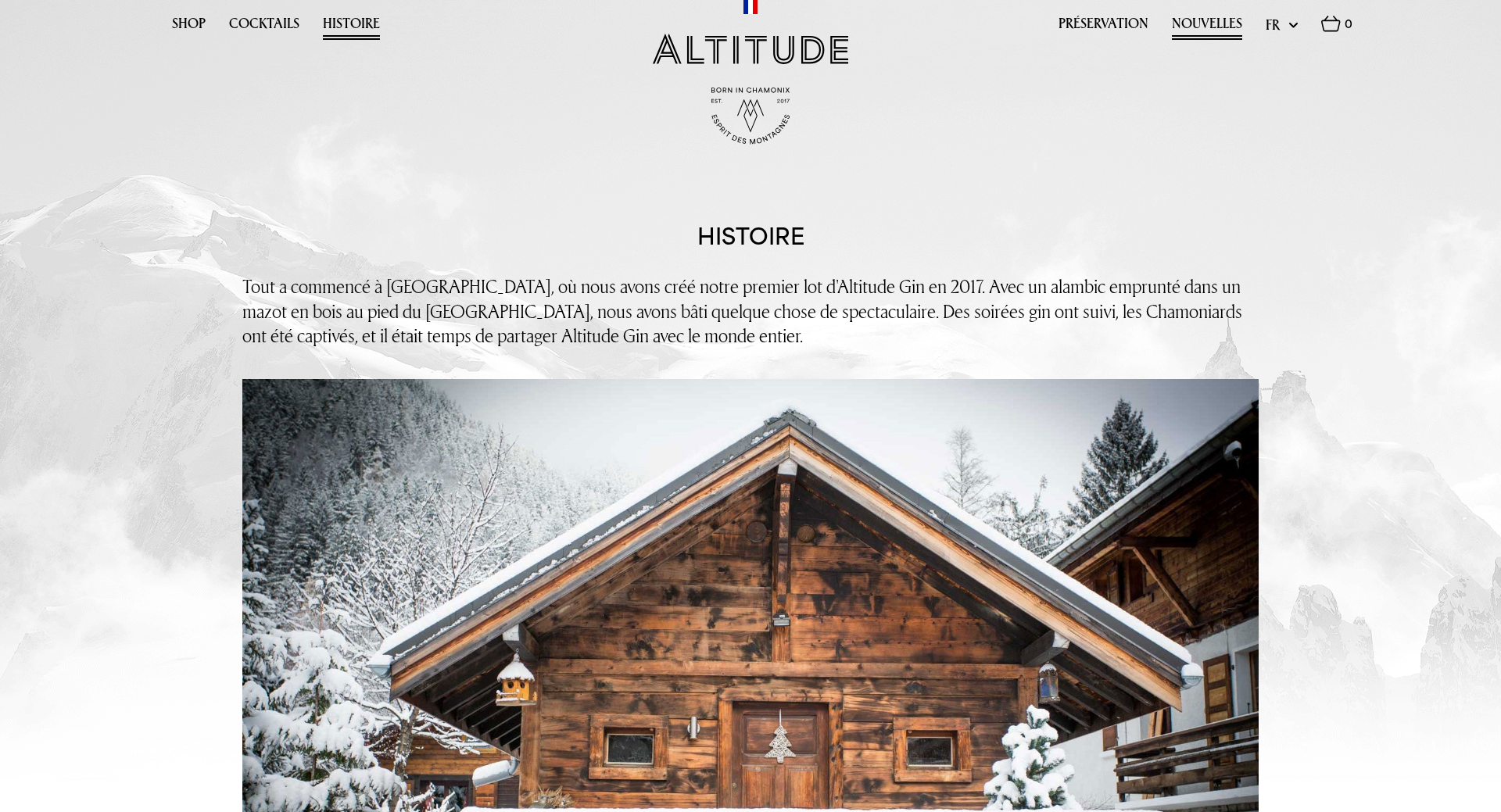
click at [1196, 25] on link "Nouvelles" at bounding box center [1207, 28] width 70 height 25
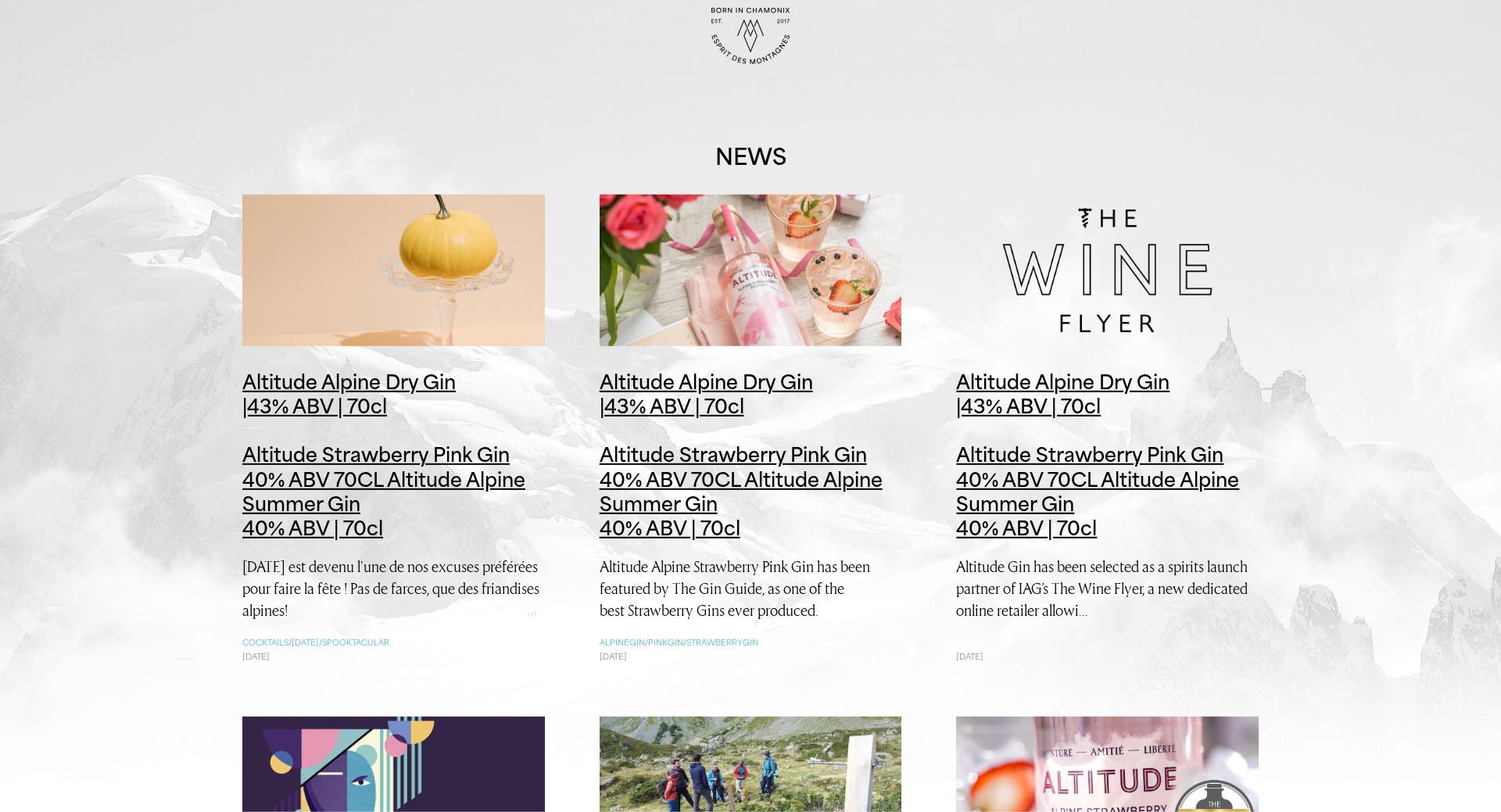
drag, startPoint x: 1339, startPoint y: 378, endPoint x: 1360, endPoint y: 424, distance: 50.6
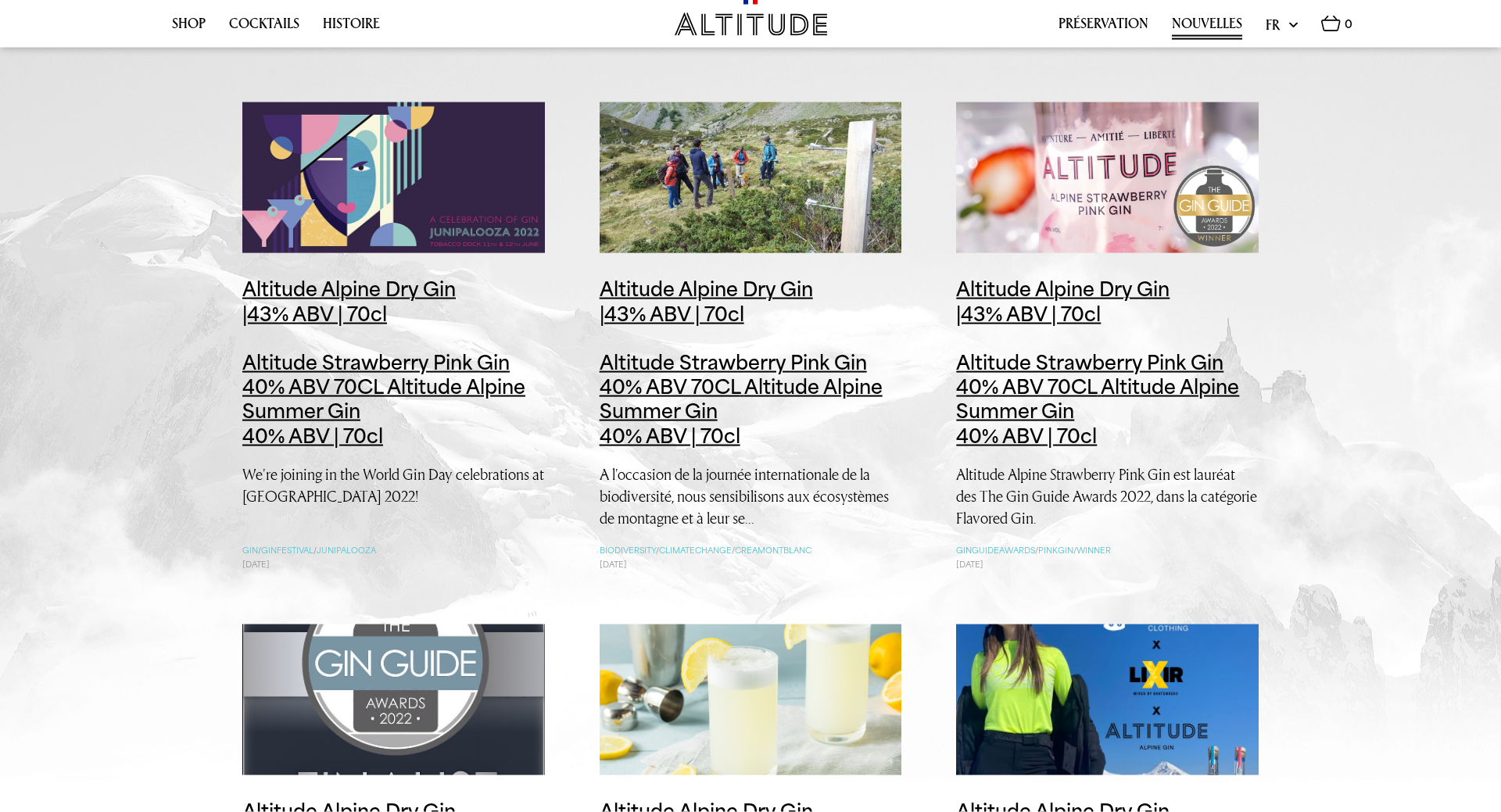
scroll to position [917, 0]
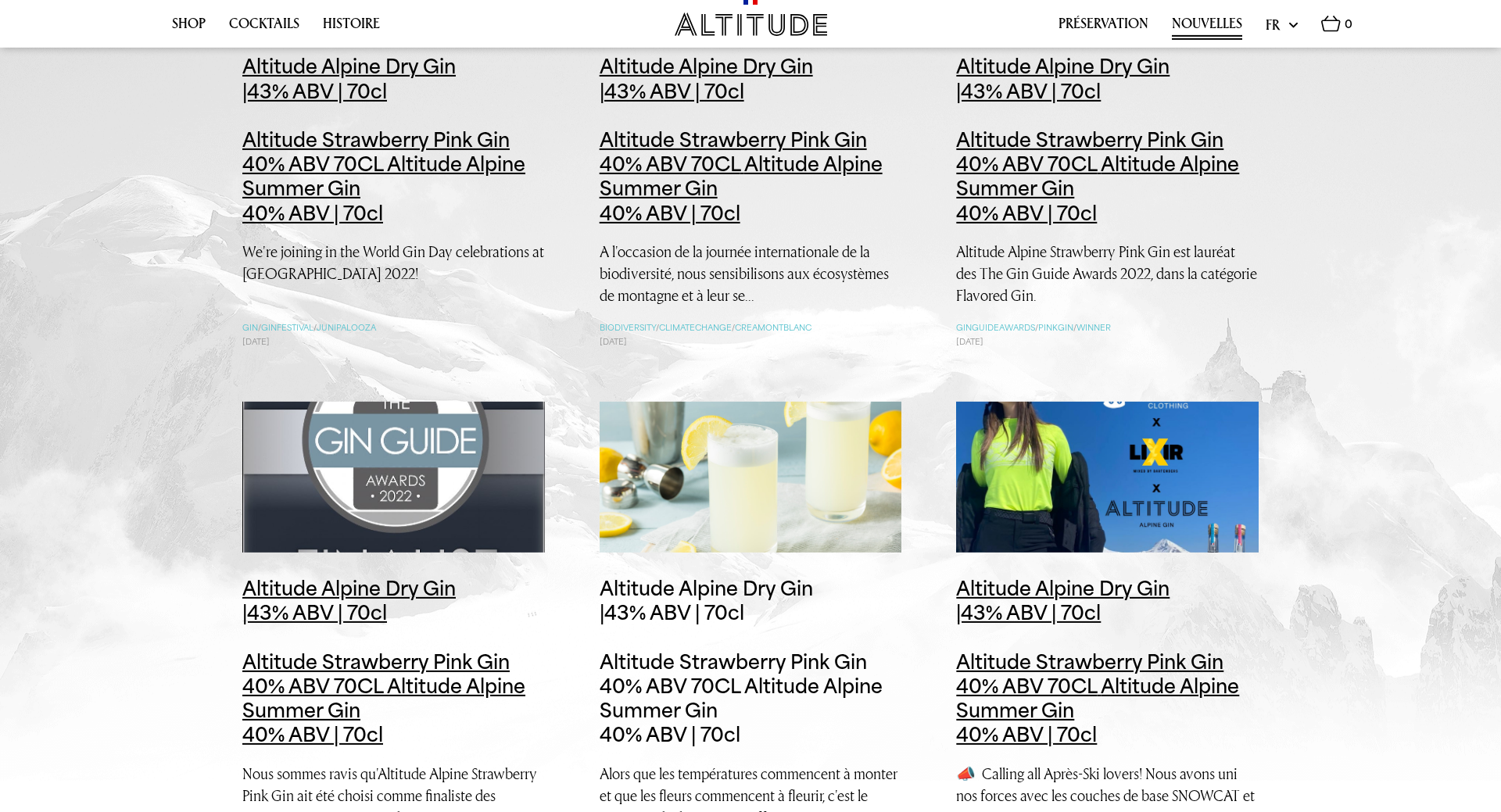
drag, startPoint x: 717, startPoint y: 599, endPoint x: 745, endPoint y: 598, distance: 28.0
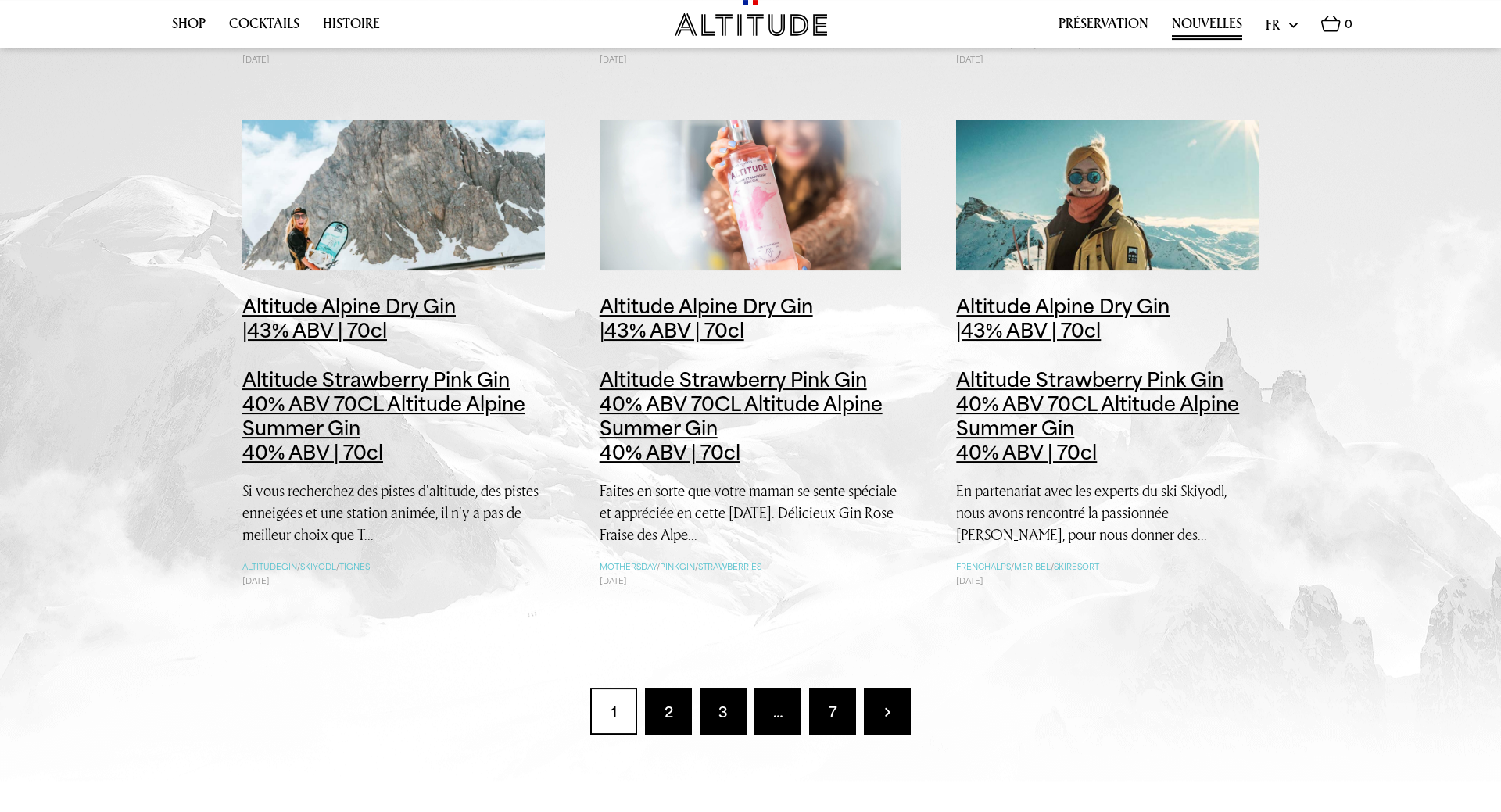
scroll to position [1794, 0]
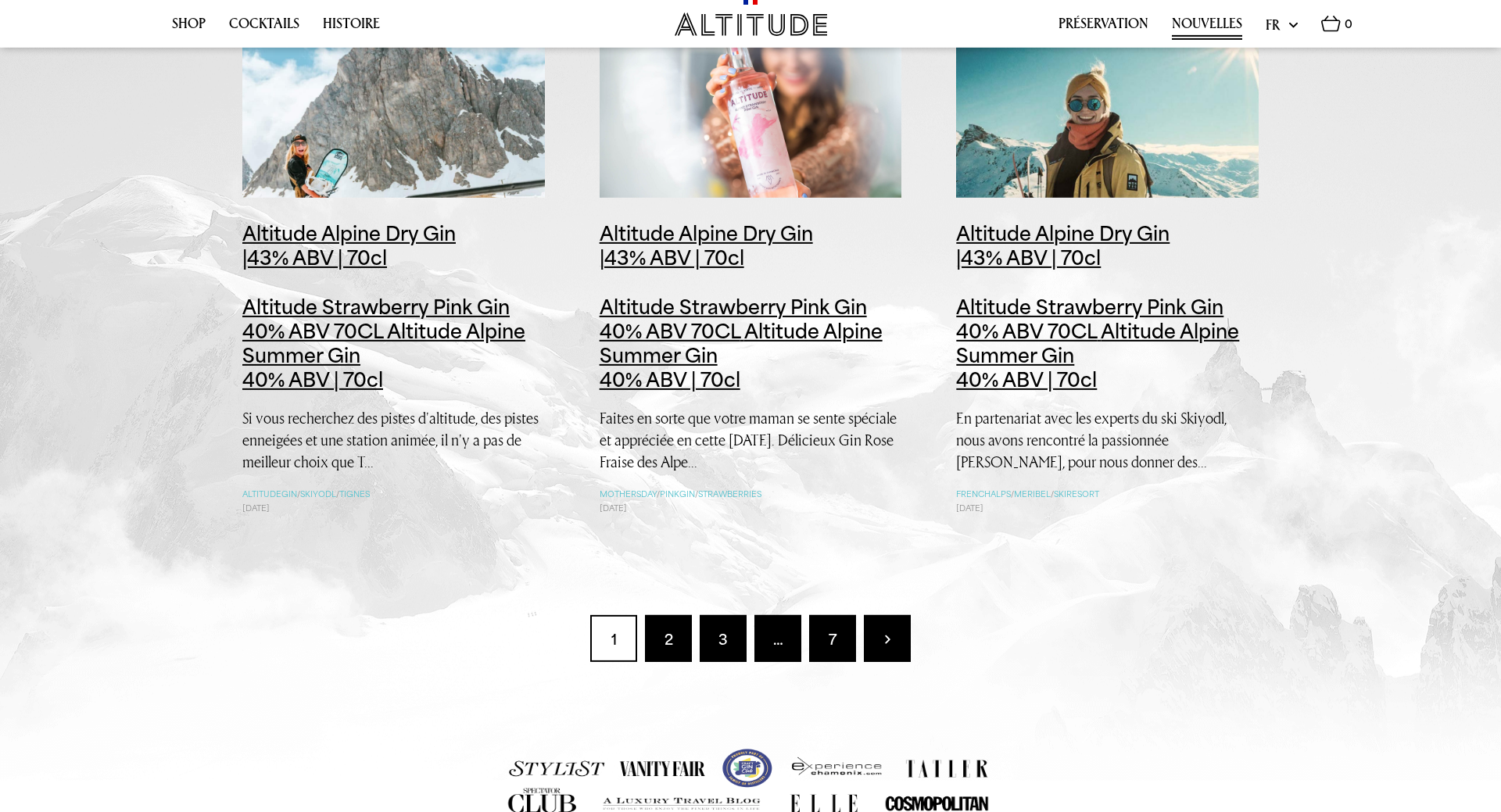
click at [656, 642] on link "2" at bounding box center [668, 638] width 47 height 47
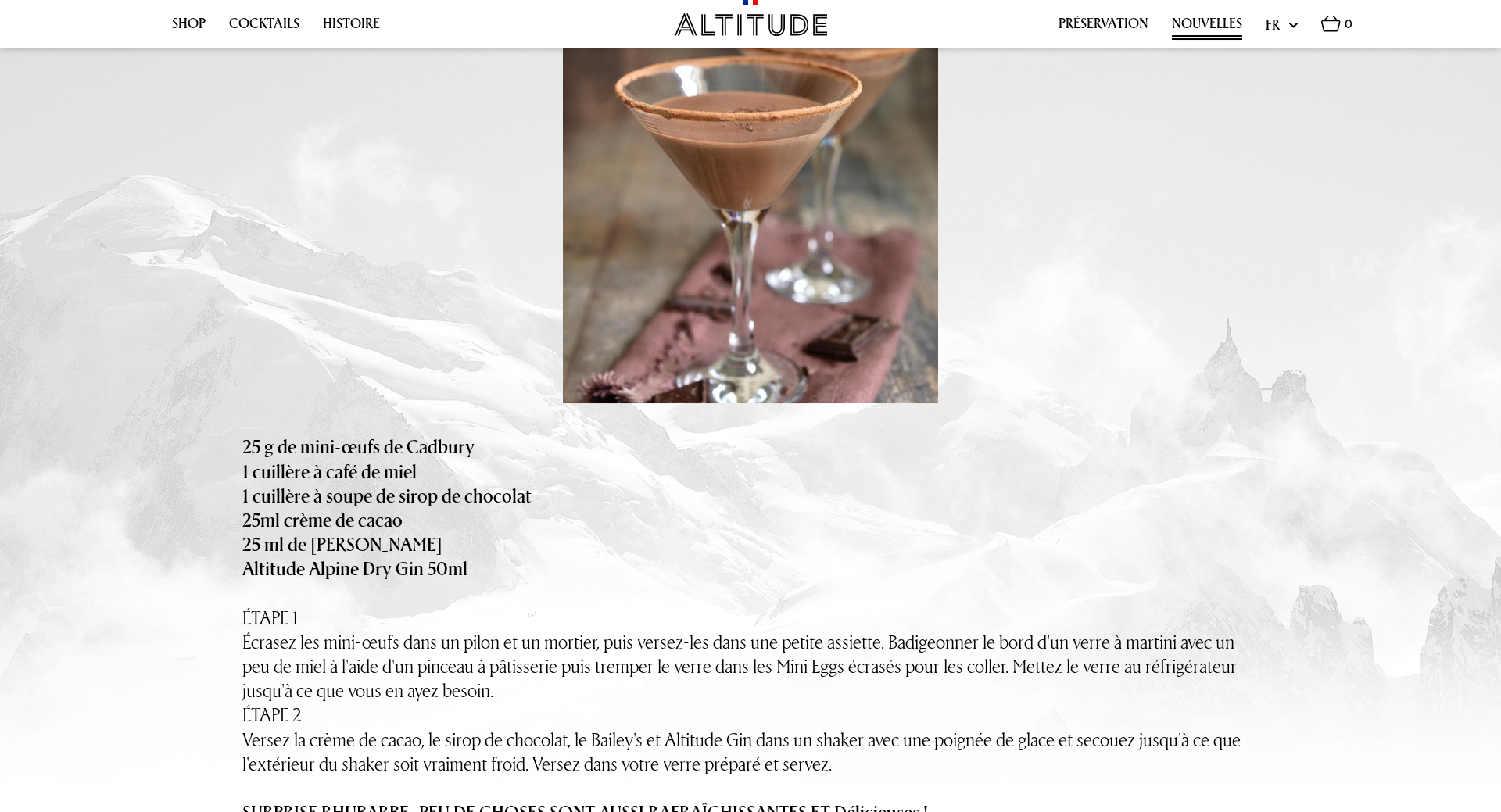
scroll to position [399, 0]
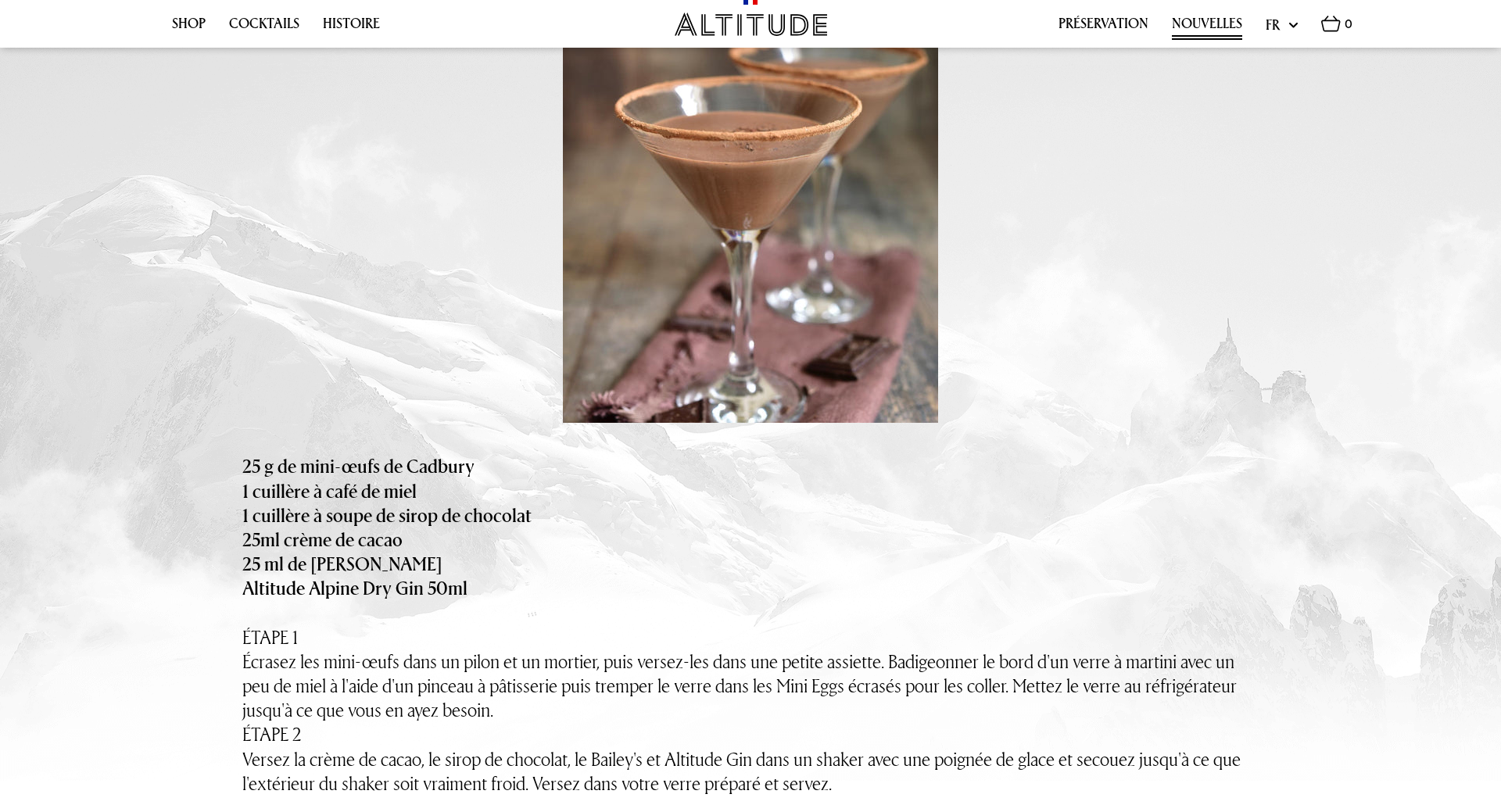
click at [475, 467] on div "25 g de mini-œufs de Cadbury" at bounding box center [750, 467] width 1016 height 25
click at [464, 463] on strong "25 g de mini-œufs de Cadbury" at bounding box center [359, 466] width 232 height 25
click at [465, 463] on strong "25 g de mini-œufs de Cadbury" at bounding box center [359, 466] width 232 height 25
click at [467, 463] on strong "25 g de mini-œufs de Cadbury" at bounding box center [359, 466] width 232 height 25
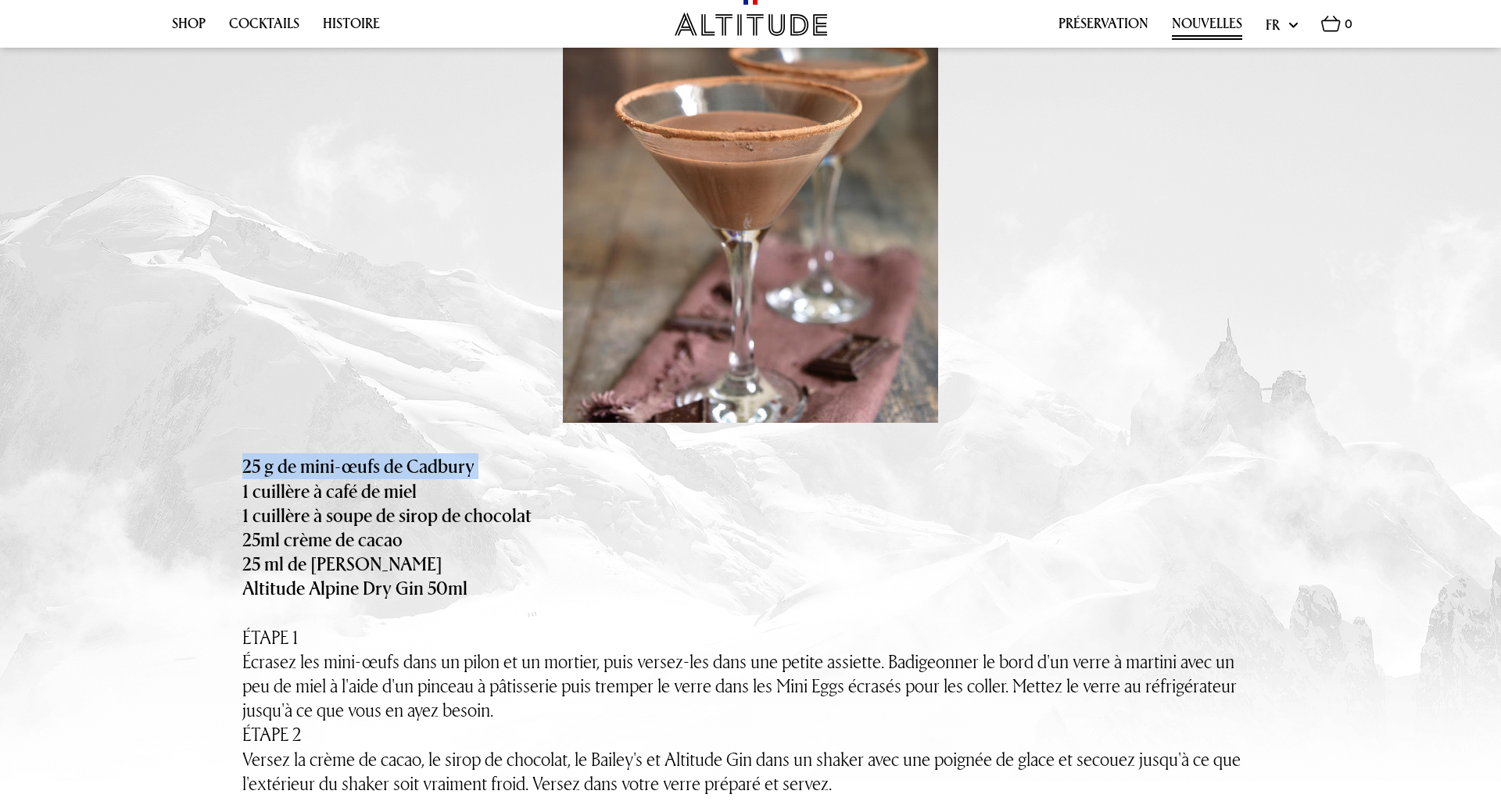
click at [468, 465] on strong "25 g de mini-œufs de Cadbury" at bounding box center [359, 466] width 232 height 25
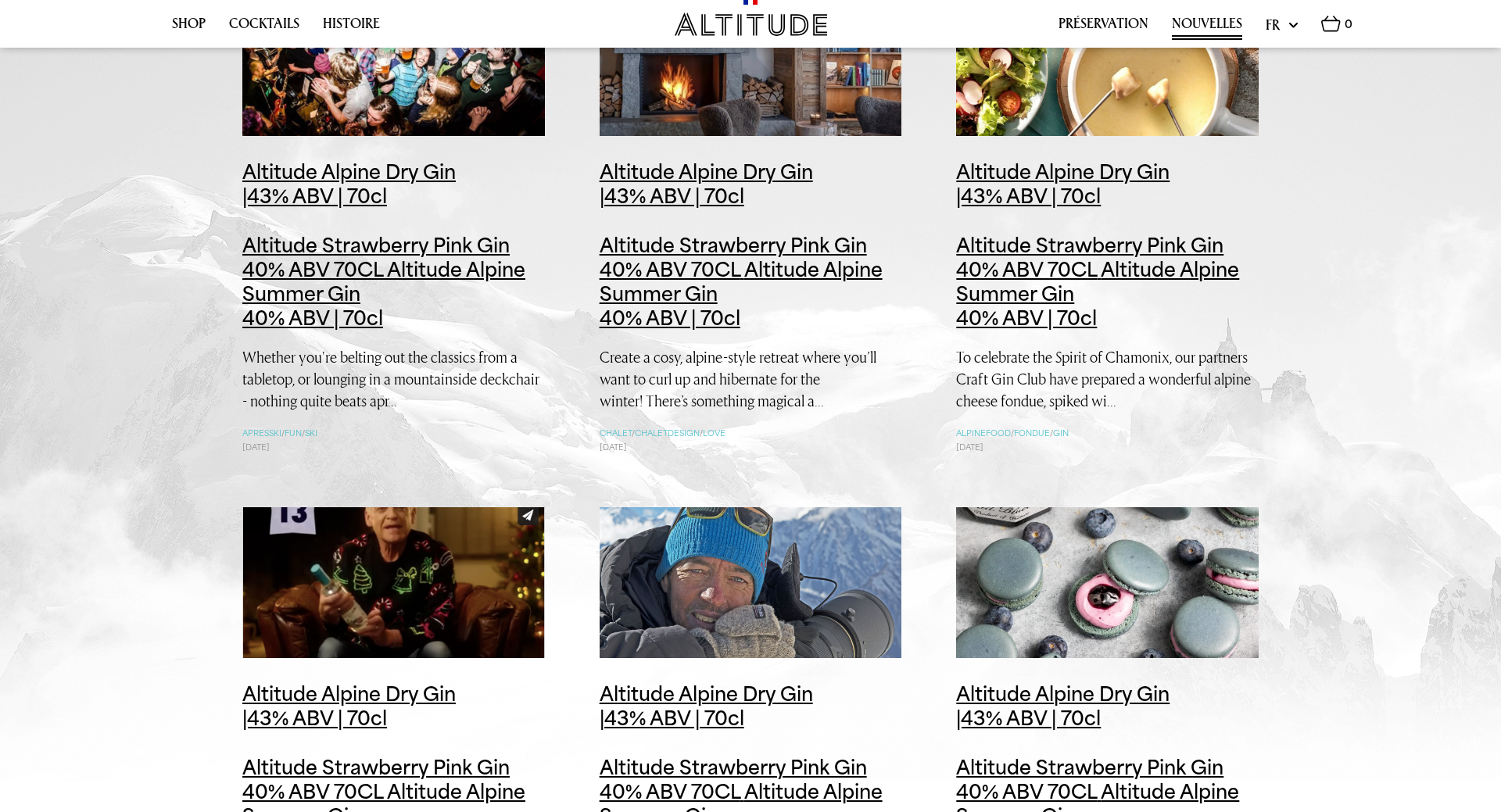
scroll to position [1913, 0]
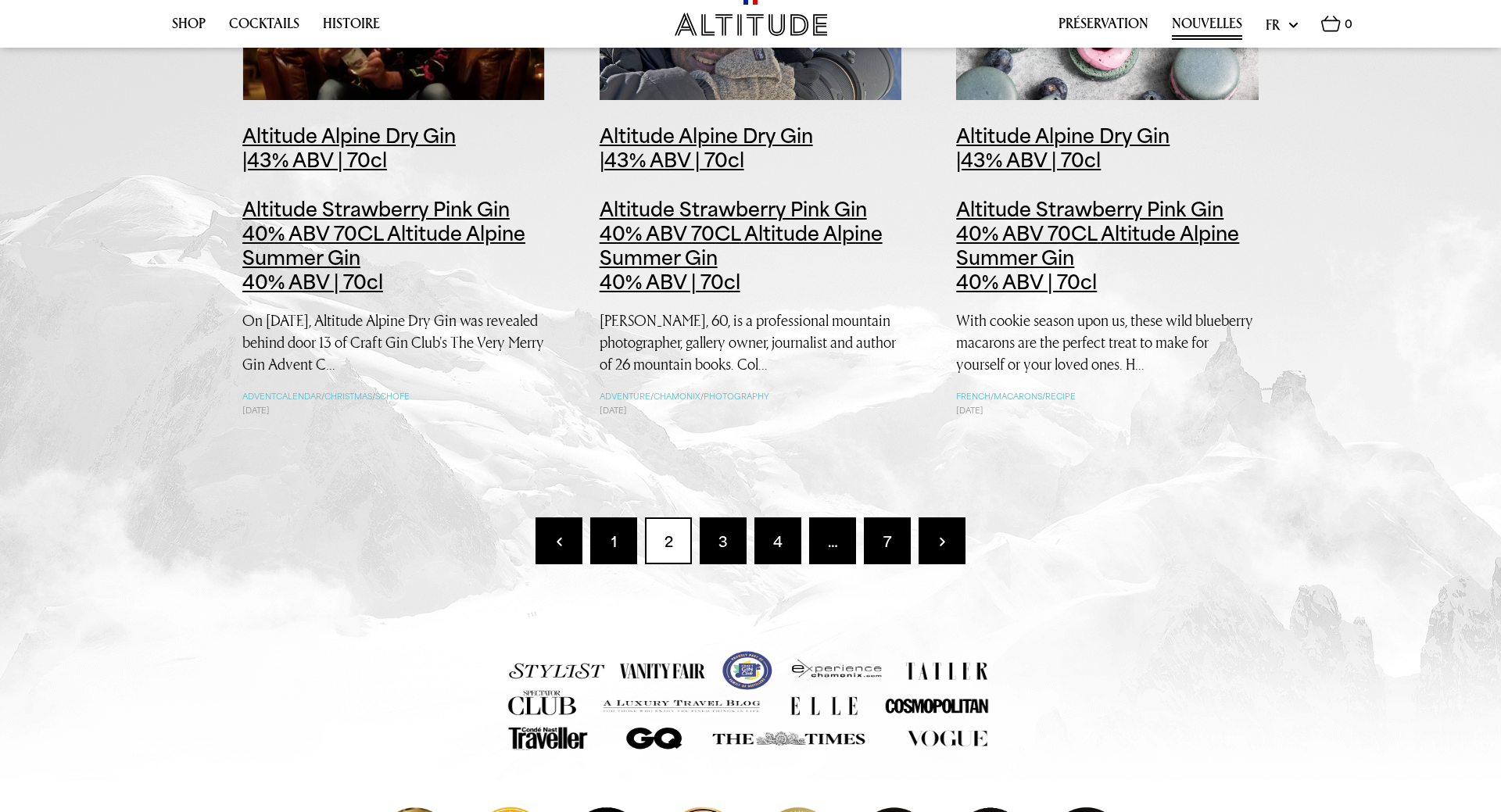
click at [870, 533] on link "7" at bounding box center [887, 540] width 47 height 47
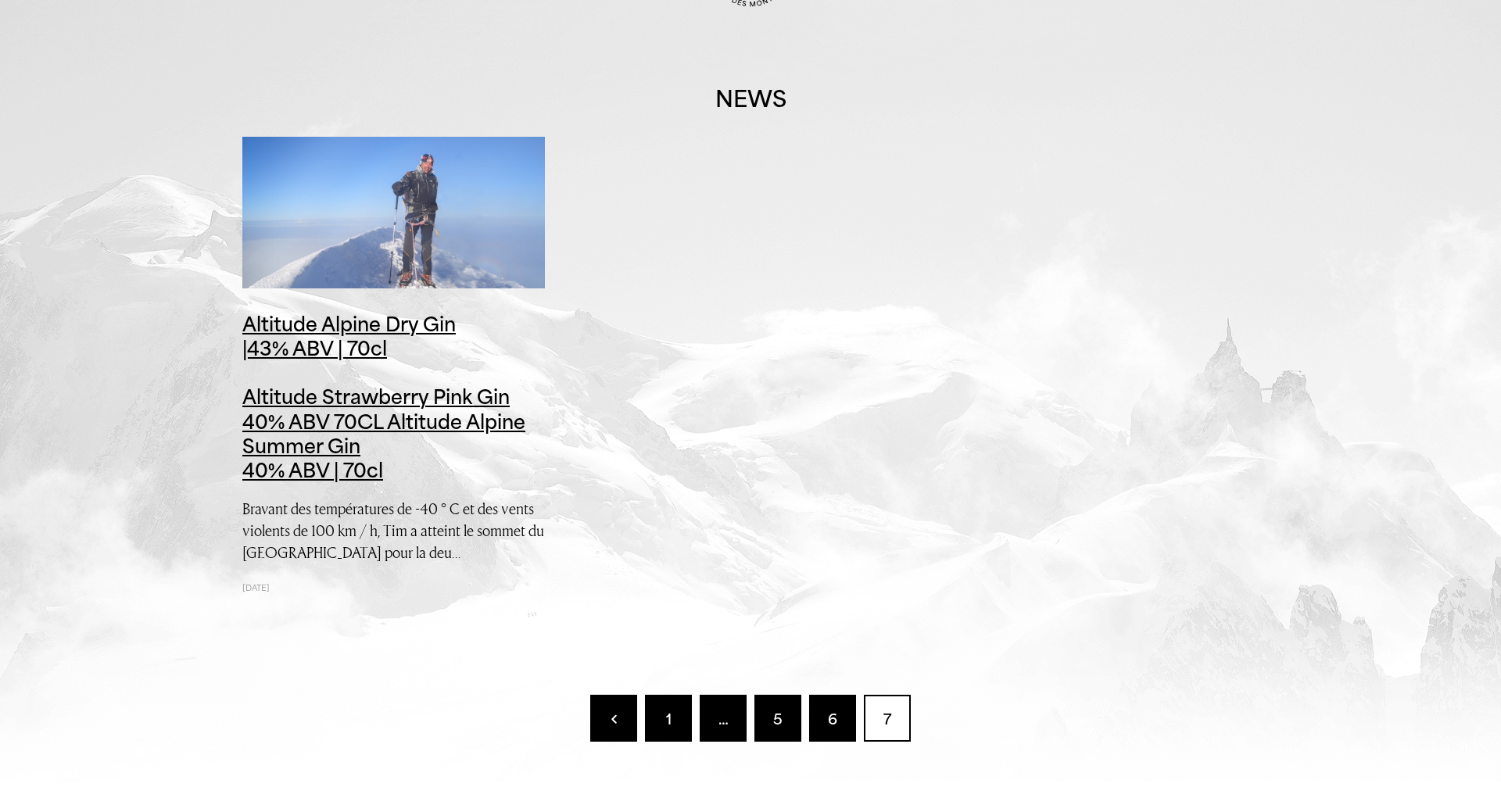
scroll to position [159, 0]
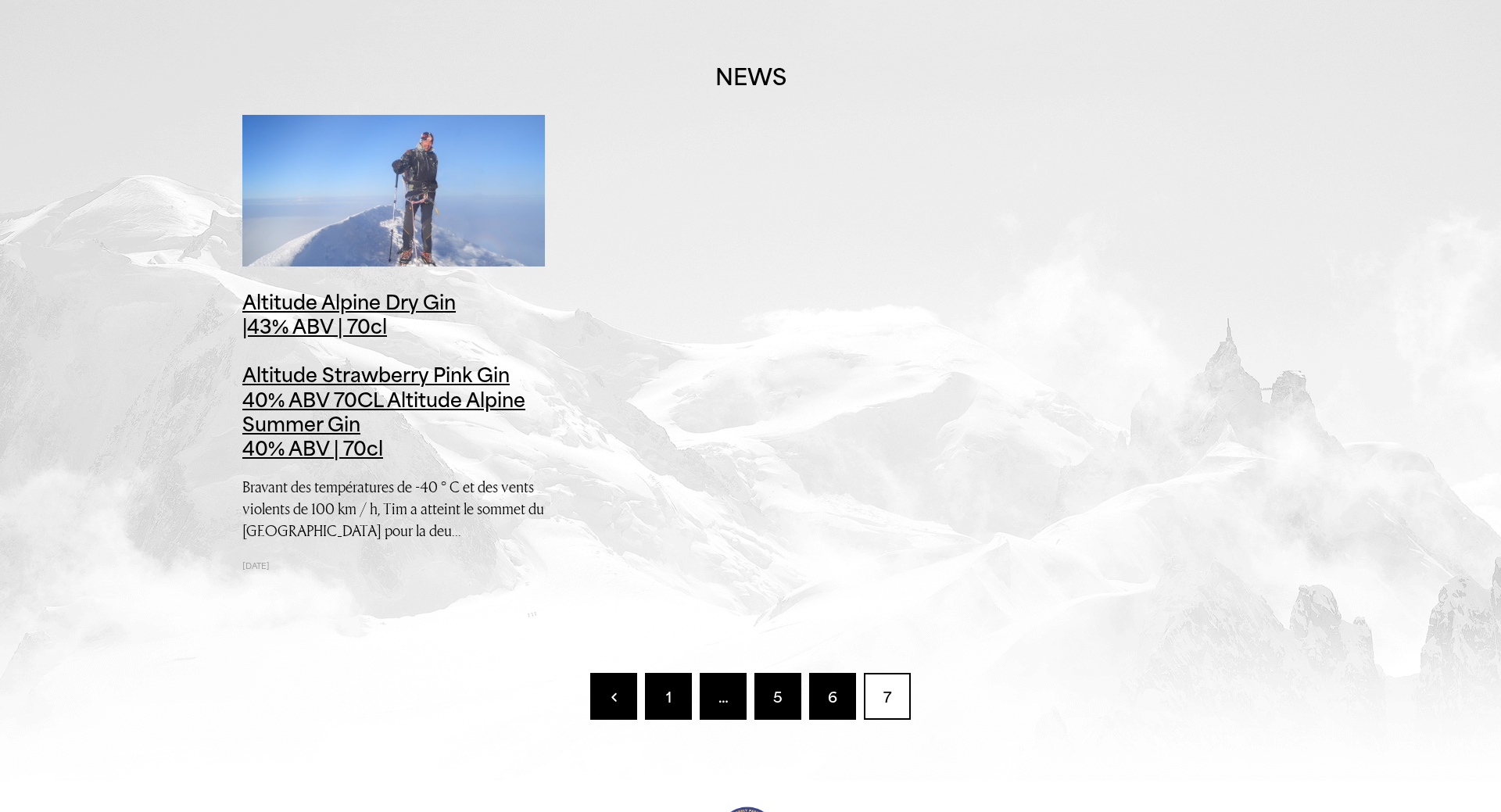
click at [781, 700] on link "5" at bounding box center [777, 696] width 47 height 47
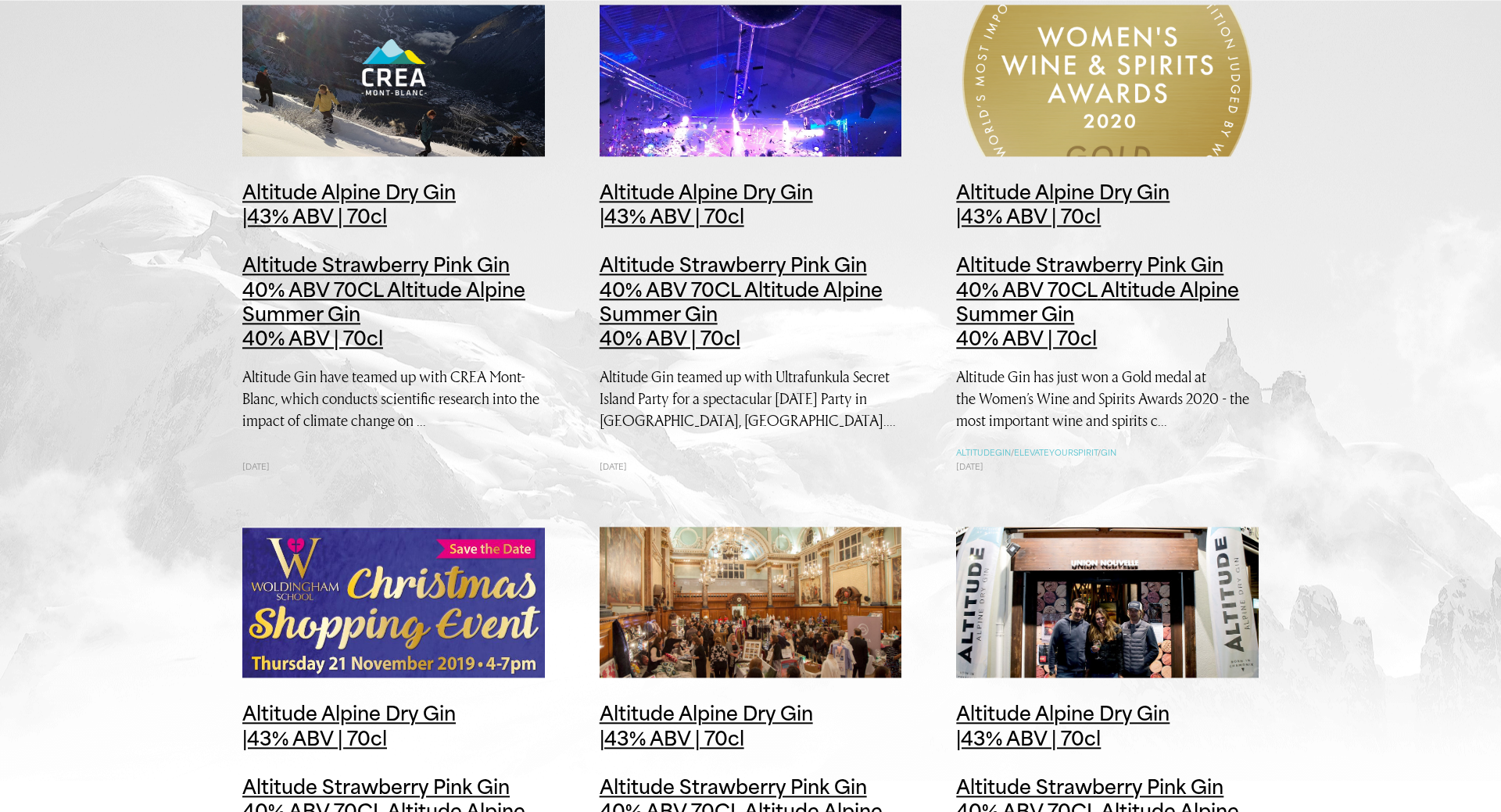
scroll to position [399, 0]
